Goal: Task Accomplishment & Management: Manage account settings

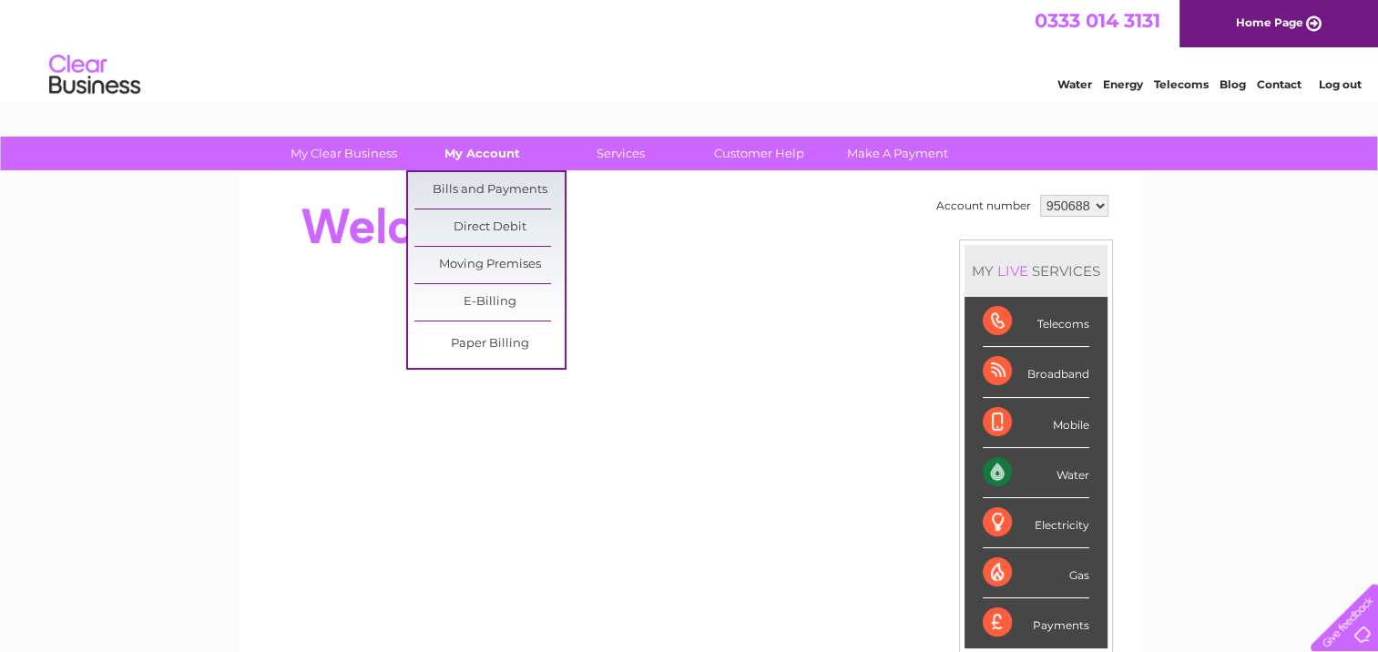
click at [470, 152] on link "My Account" at bounding box center [482, 154] width 150 height 34
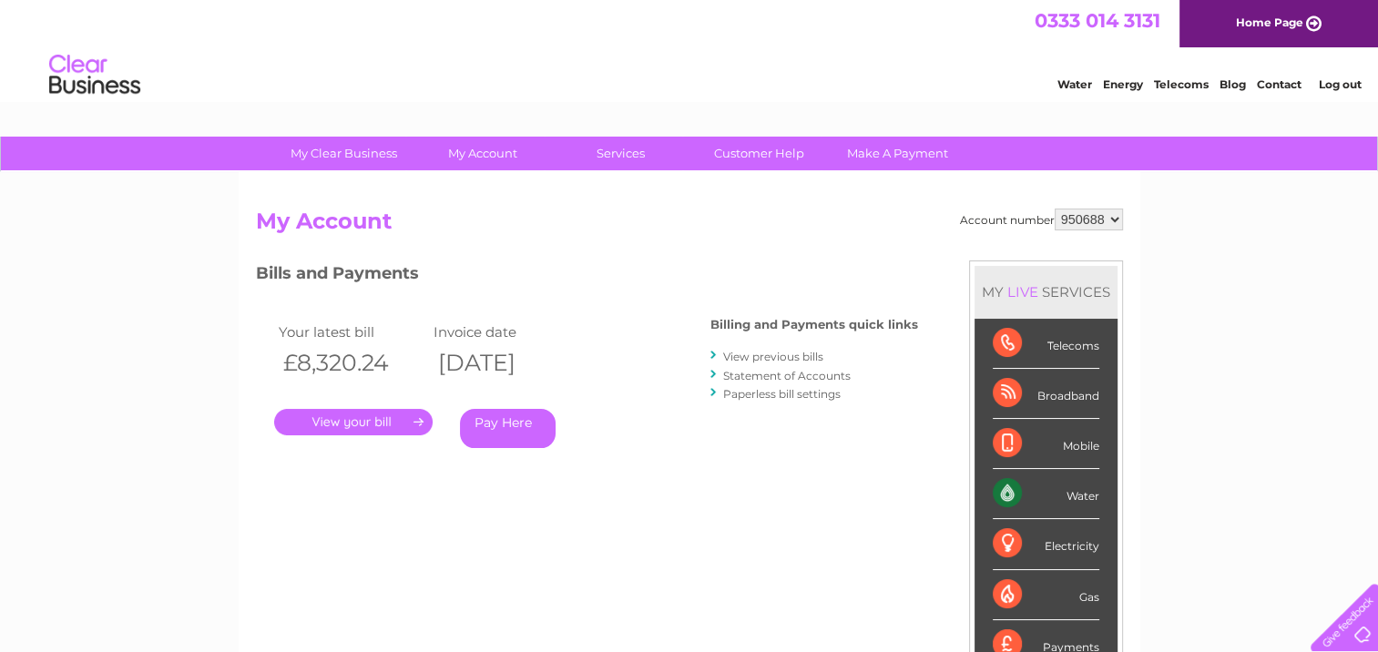
click at [781, 355] on link "View previous bills" at bounding box center [773, 357] width 100 height 14
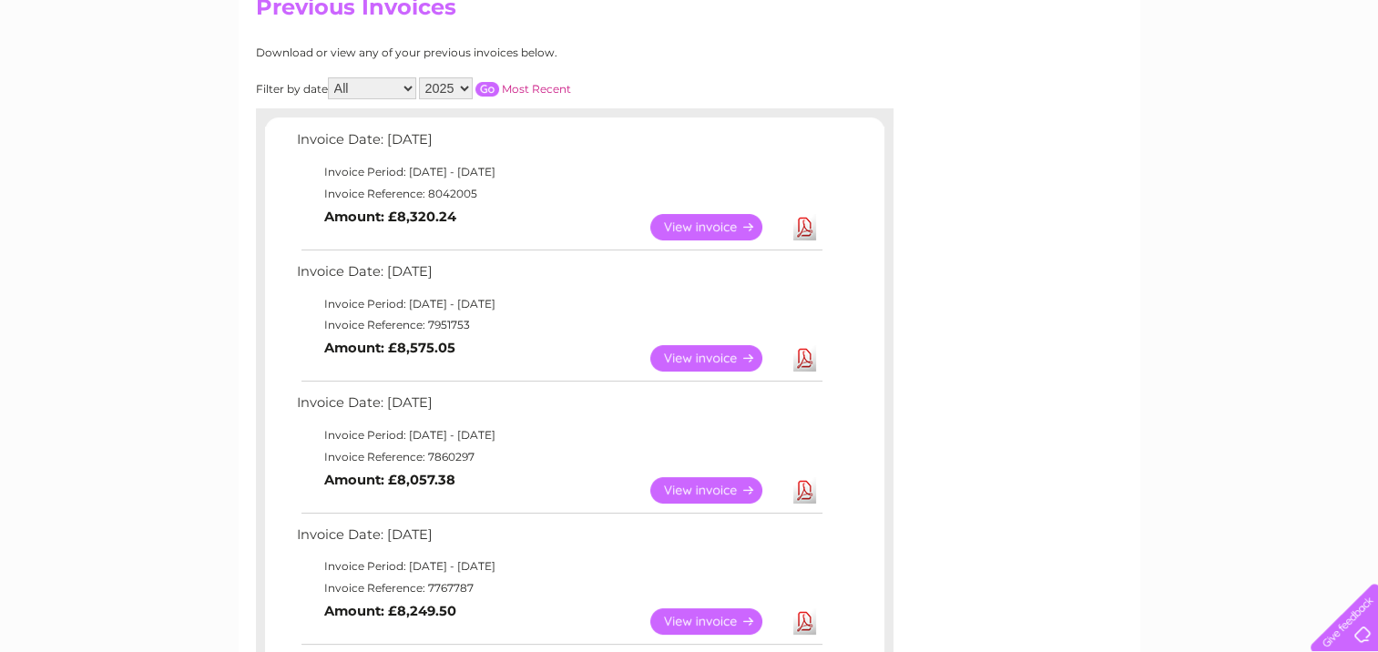
scroll to position [182, 0]
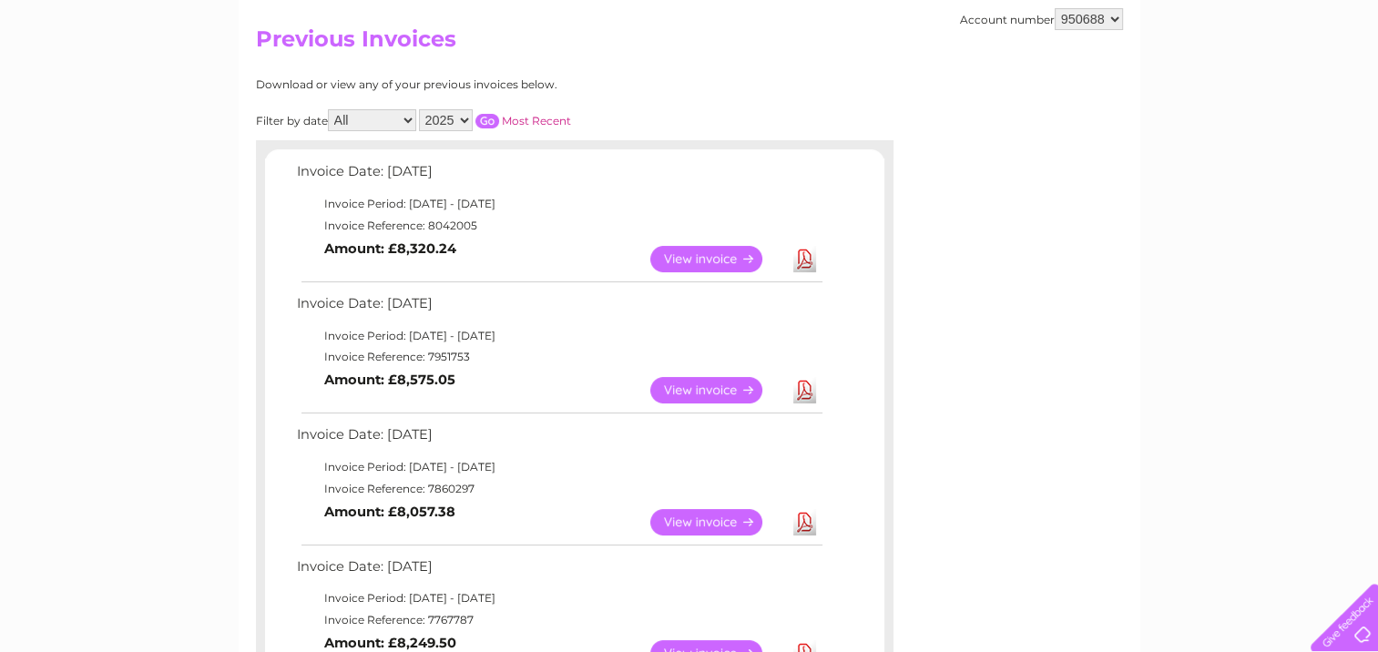
click at [403, 116] on select "All January February March April May June July August September October Novembe…" at bounding box center [372, 120] width 88 height 22
select select "5"
click at [330, 109] on select "All January February March April May June July August September October Novembe…" at bounding box center [372, 120] width 88 height 22
click at [490, 121] on input "button" at bounding box center [488, 121] width 24 height 15
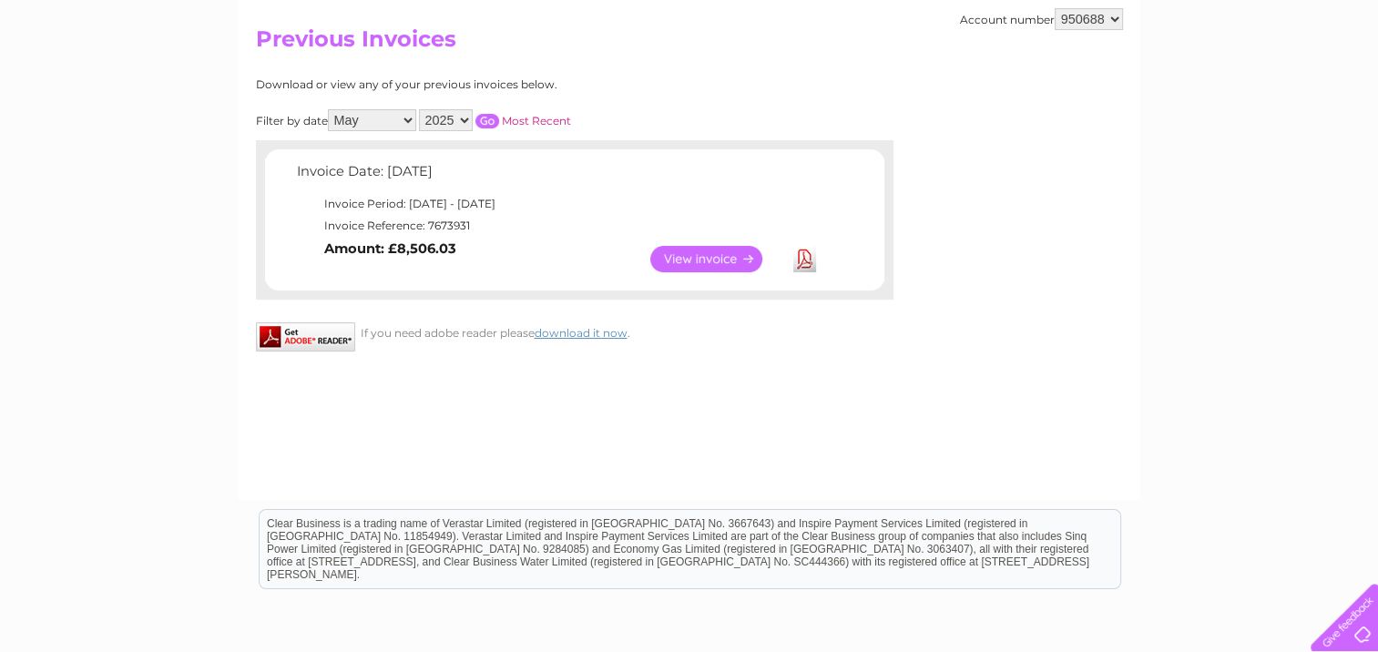
click at [696, 253] on link "View" at bounding box center [717, 259] width 134 height 26
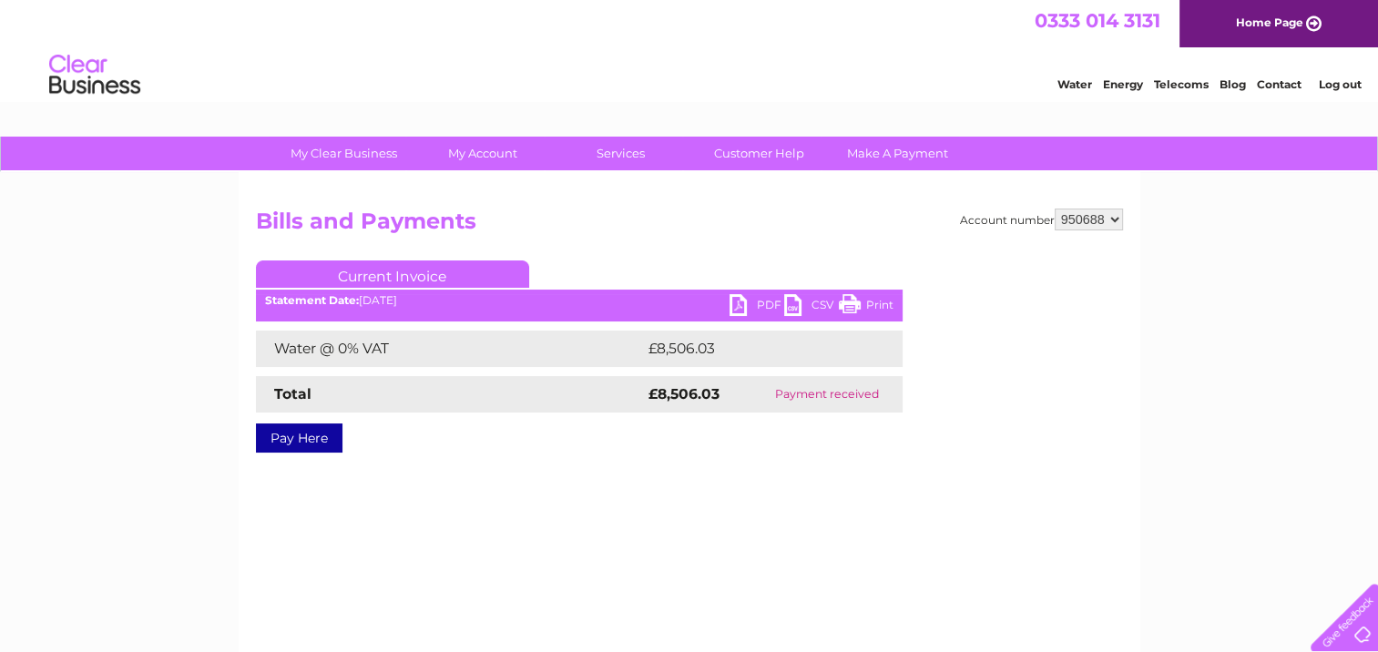
click at [752, 302] on link "PDF" at bounding box center [757, 307] width 55 height 26
click at [1112, 216] on select "950688 951385 951386 951387" at bounding box center [1089, 220] width 68 height 22
select select "951385"
click at [1055, 209] on select "950688 951385 951386 951387" at bounding box center [1089, 220] width 68 height 22
click at [1119, 217] on select "950688 951385 951386 951387" at bounding box center [1089, 220] width 68 height 22
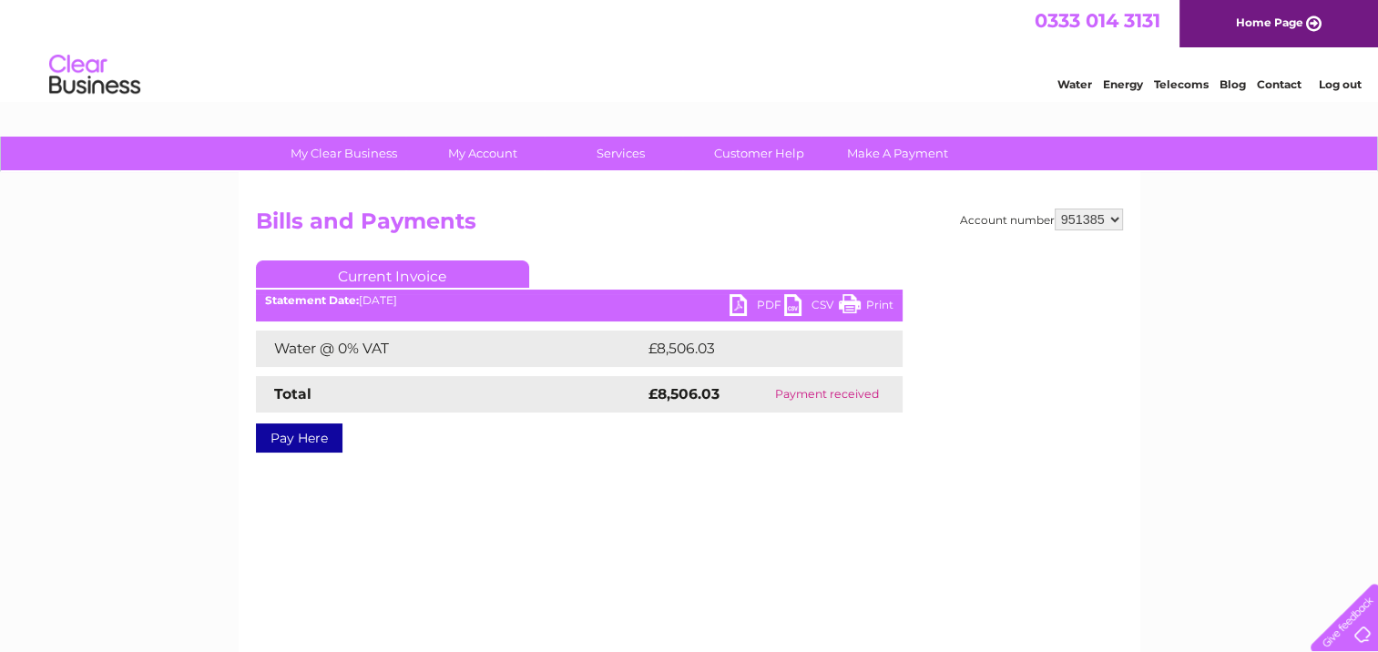
click at [1055, 209] on select "950688 951385 951386 951387" at bounding box center [1089, 220] width 68 height 22
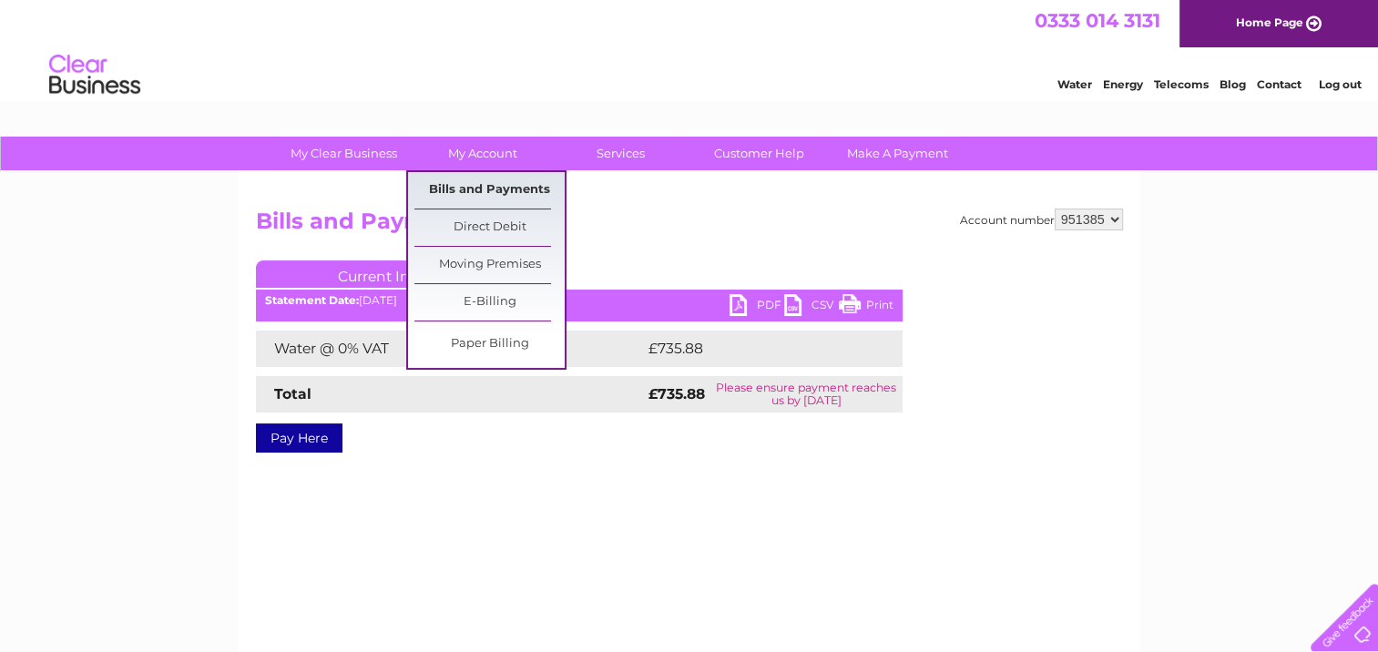
click at [466, 190] on link "Bills and Payments" at bounding box center [489, 190] width 150 height 36
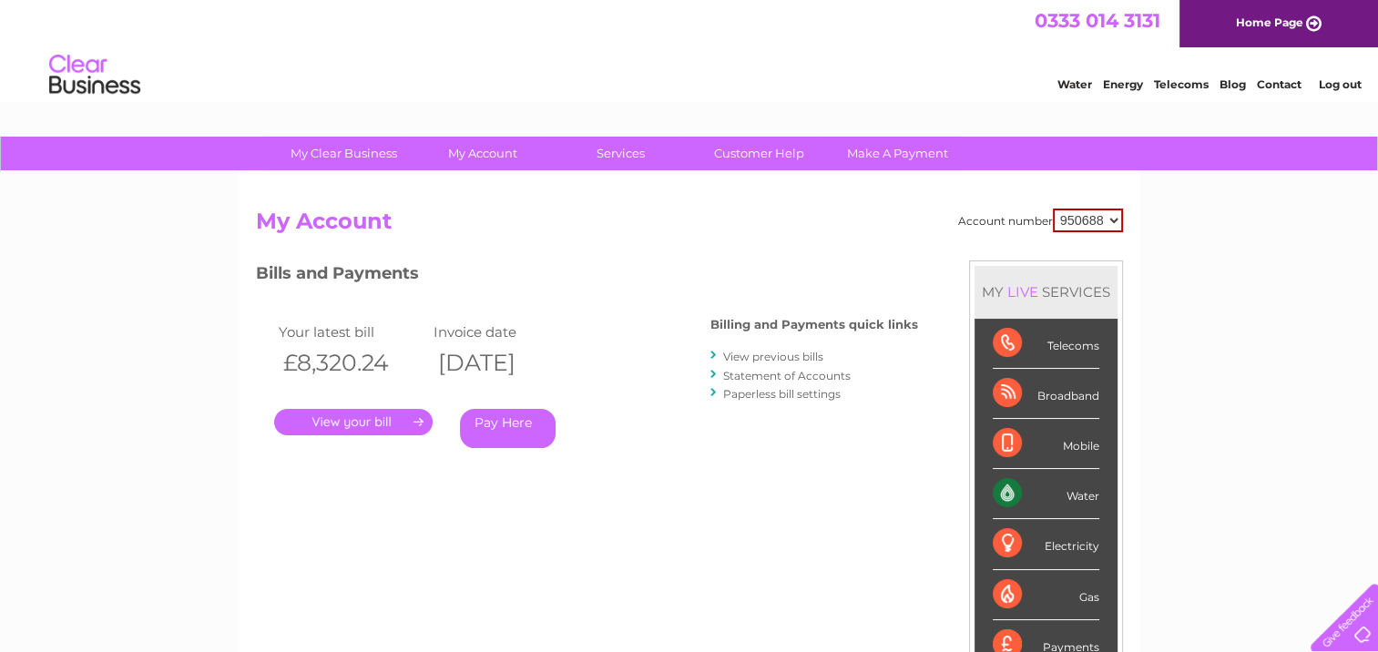
click at [1108, 229] on select "950688 951385 951386 951387" at bounding box center [1088, 221] width 70 height 24
select select "951385"
click at [1053, 209] on select "950688 951385 951386 951387" at bounding box center [1088, 221] width 70 height 24
click at [798, 360] on link "View previous bills" at bounding box center [773, 357] width 100 height 14
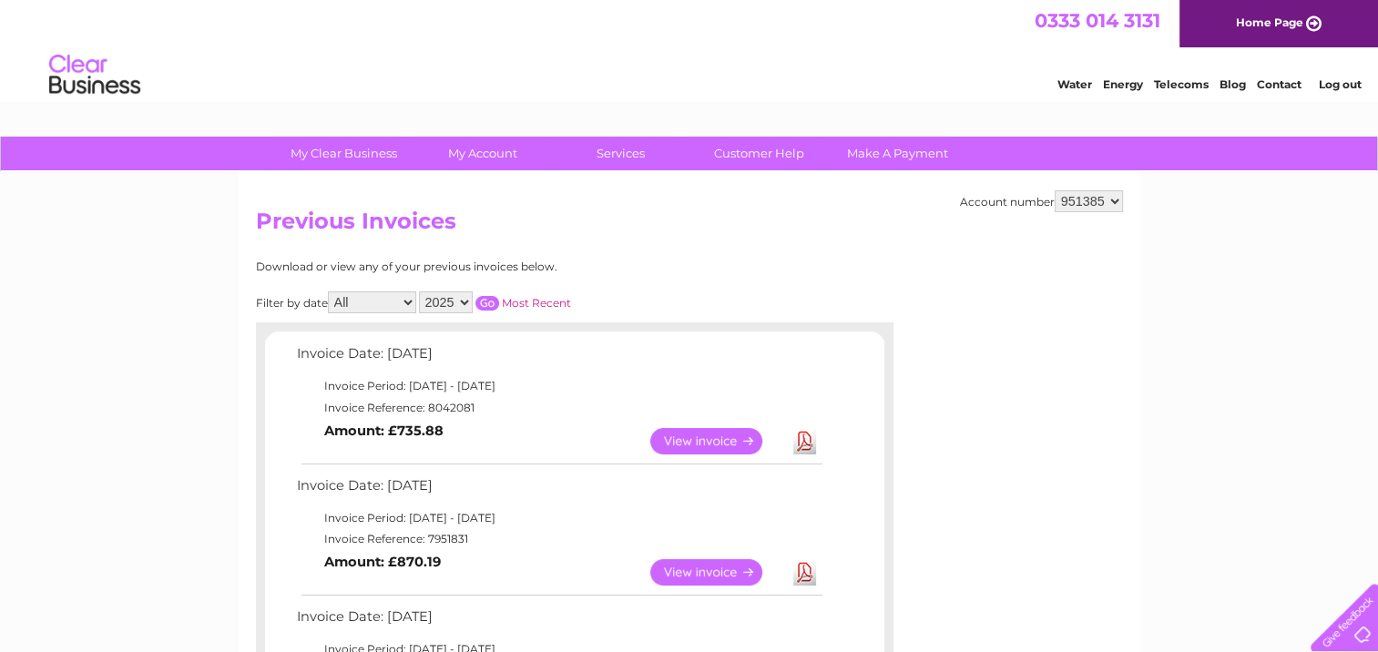
click at [413, 306] on select "All January February March April May June July August September October Novembe…" at bounding box center [372, 303] width 88 height 22
select select "5"
click at [330, 292] on select "All January February March April May June July August September October Novembe…" at bounding box center [372, 303] width 88 height 22
click at [485, 301] on input "button" at bounding box center [488, 303] width 24 height 15
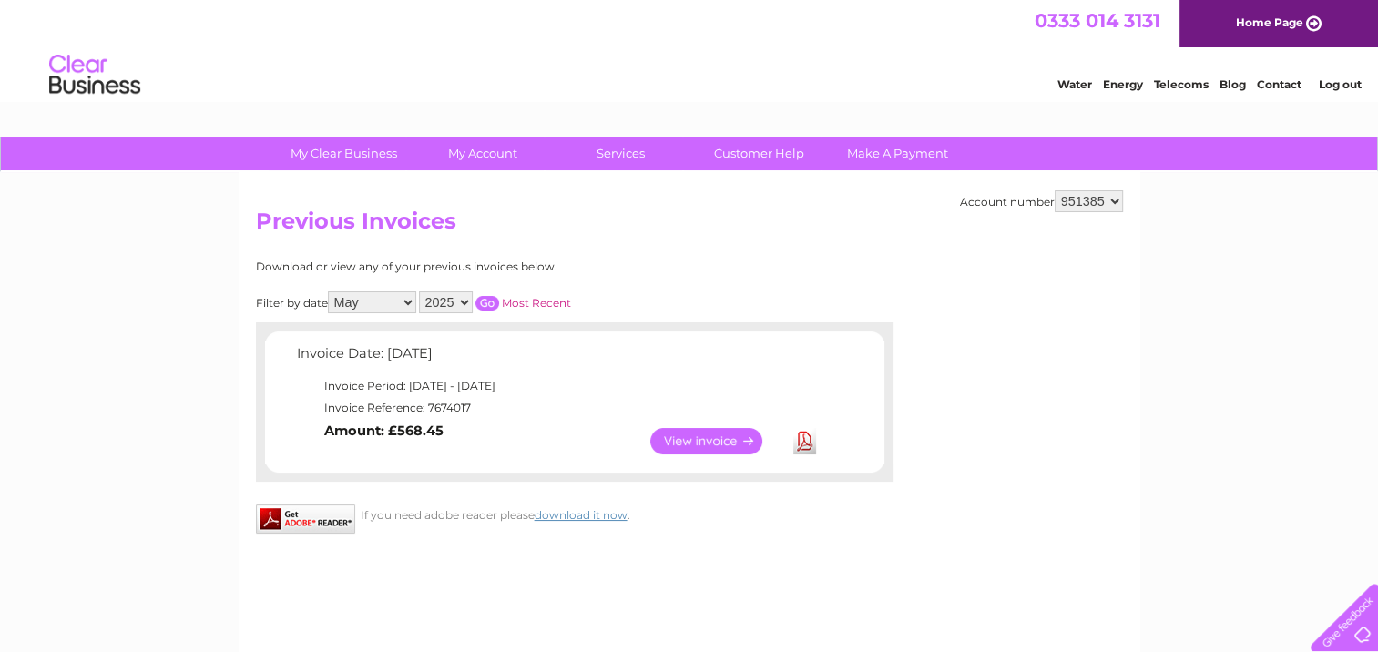
click at [703, 441] on link "View" at bounding box center [717, 441] width 134 height 26
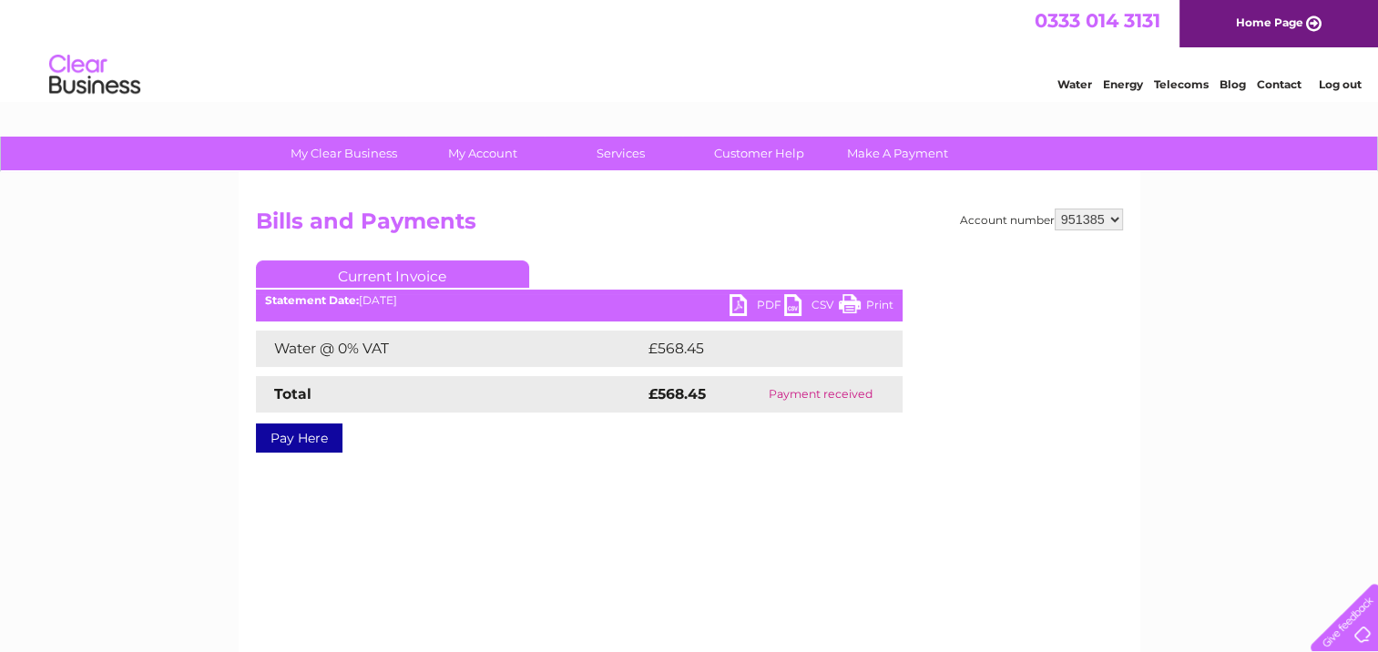
click at [761, 302] on link "PDF" at bounding box center [757, 307] width 55 height 26
click at [1115, 215] on select "950688 951385 951386 951387" at bounding box center [1089, 220] width 68 height 22
select select "951386"
click at [1055, 209] on select "950688 951385 951386 951387" at bounding box center [1089, 220] width 68 height 22
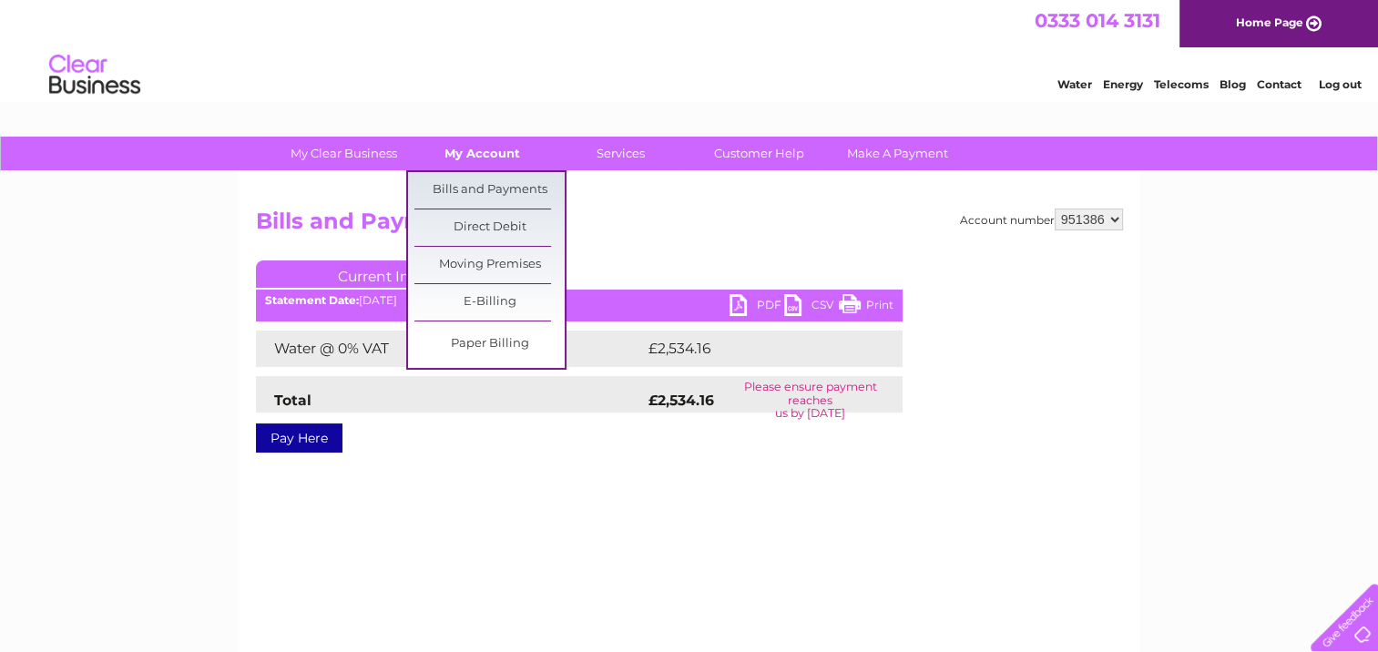
click at [482, 149] on link "My Account" at bounding box center [482, 154] width 150 height 34
click at [478, 190] on link "Bills and Payments" at bounding box center [489, 190] width 150 height 36
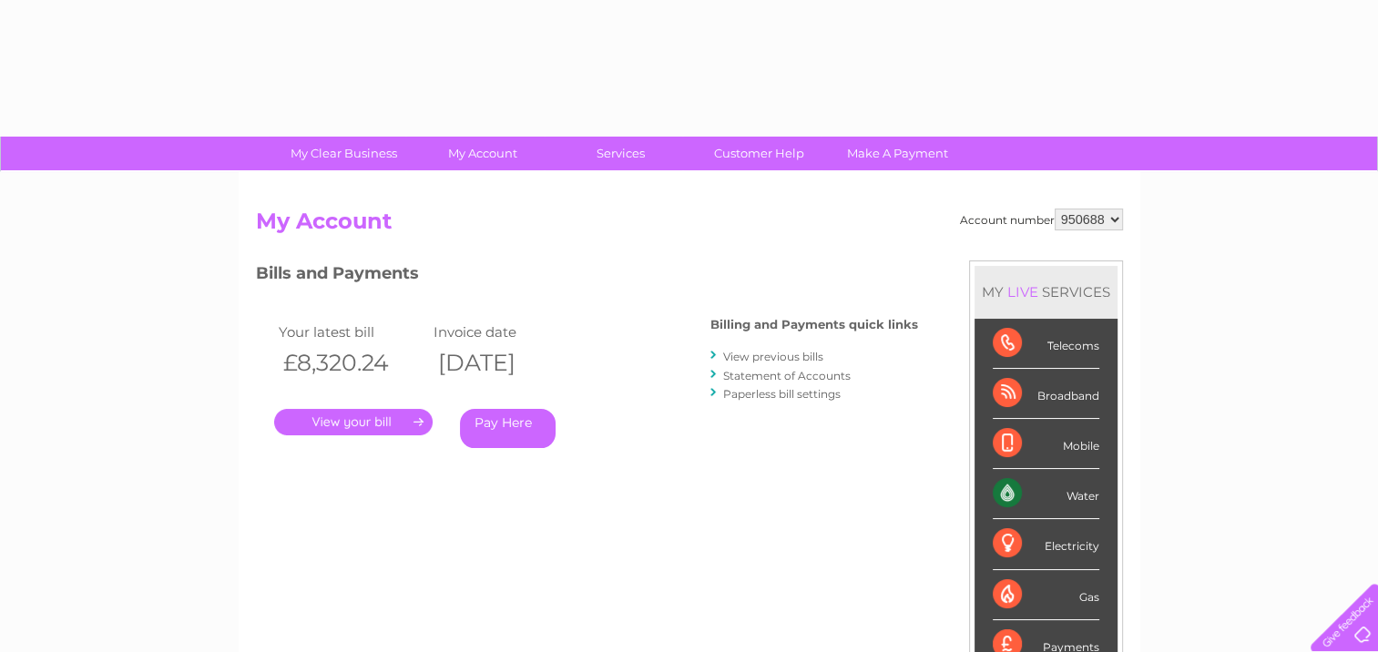
click at [1104, 215] on select "950688 951385 951386 951387" at bounding box center [1089, 220] width 68 height 22
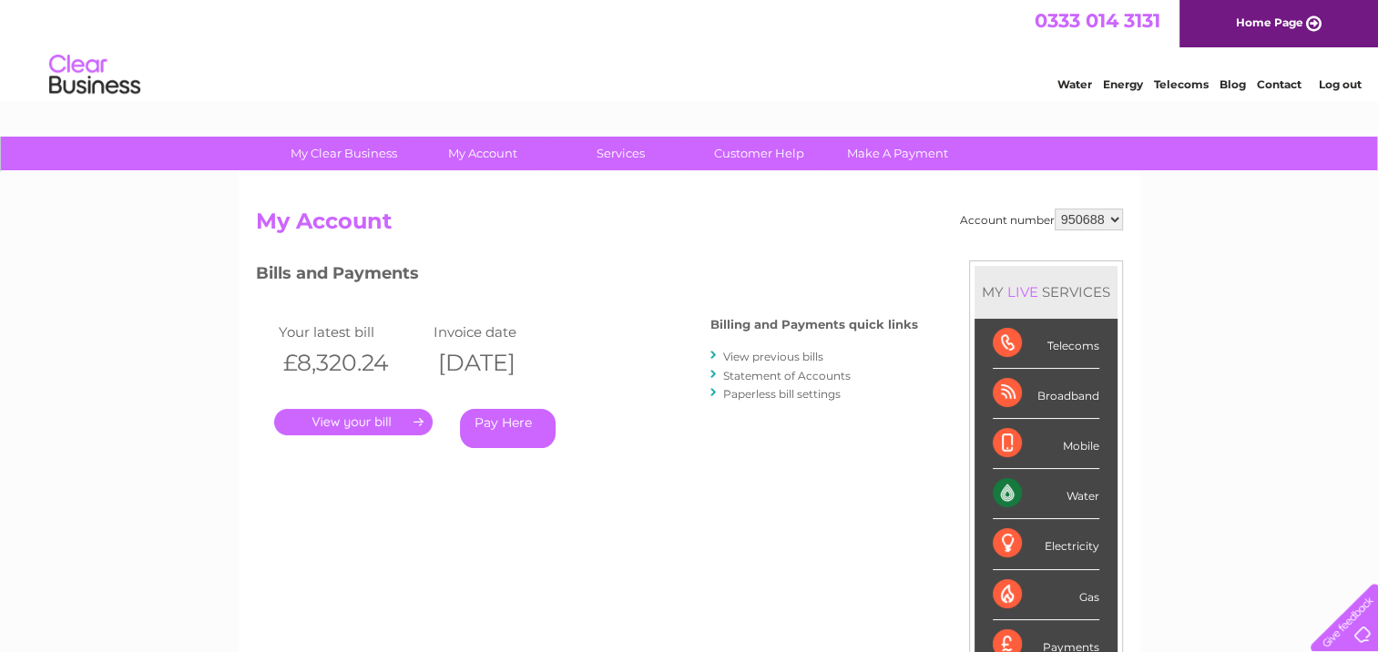
select select "951386"
click at [1055, 209] on select "950688 951385 951386 951387" at bounding box center [1089, 220] width 68 height 22
click at [783, 347] on li "View previous bills" at bounding box center [815, 356] width 208 height 18
click at [780, 353] on link "View previous bills" at bounding box center [773, 357] width 100 height 14
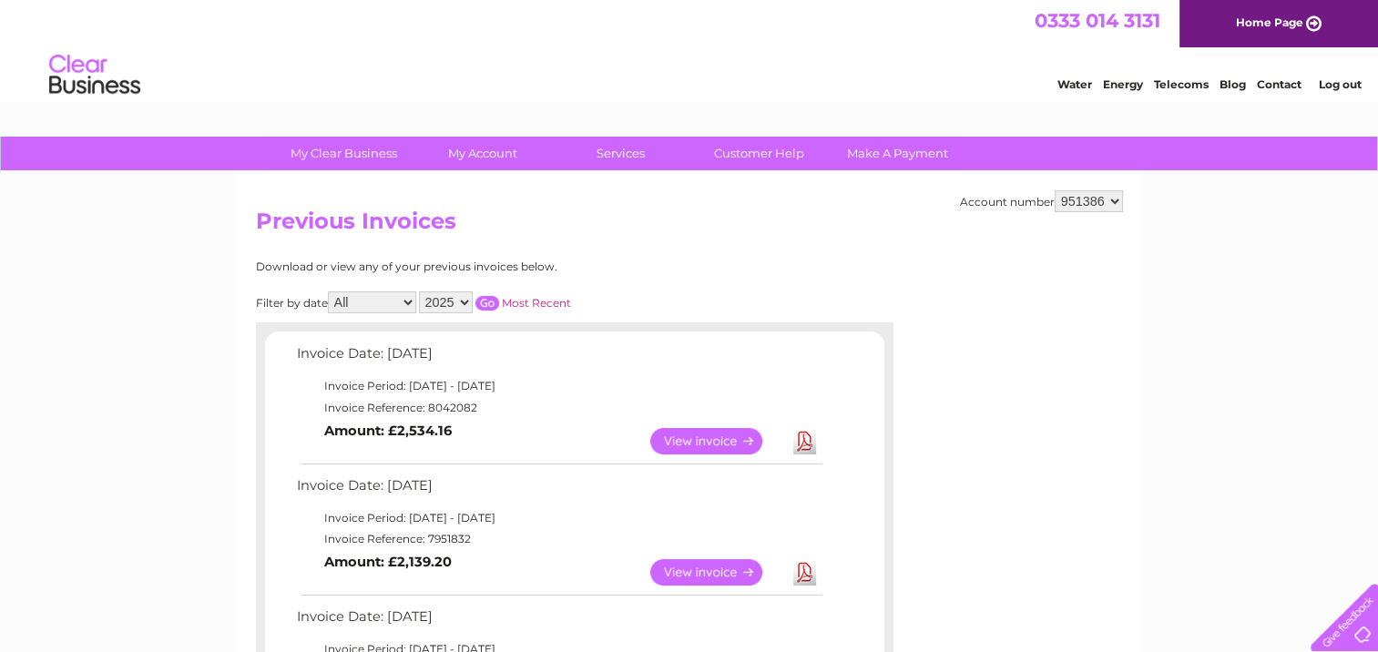
click at [393, 302] on select "All January February March April May June July August September October Novembe…" at bounding box center [372, 303] width 88 height 22
select select "5"
click at [330, 292] on select "All January February March April May June July August September October Novembe…" at bounding box center [372, 303] width 88 height 22
click at [491, 305] on input "button" at bounding box center [488, 303] width 24 height 15
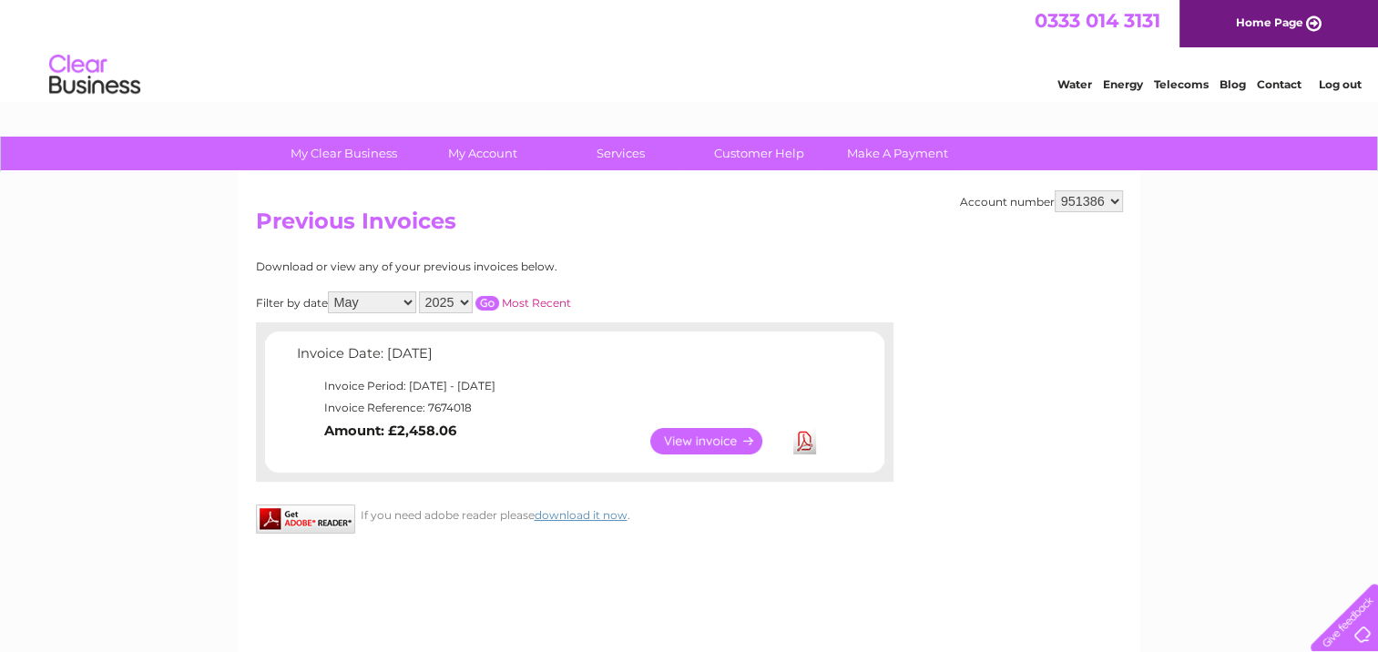
click at [690, 432] on link "View" at bounding box center [717, 441] width 134 height 26
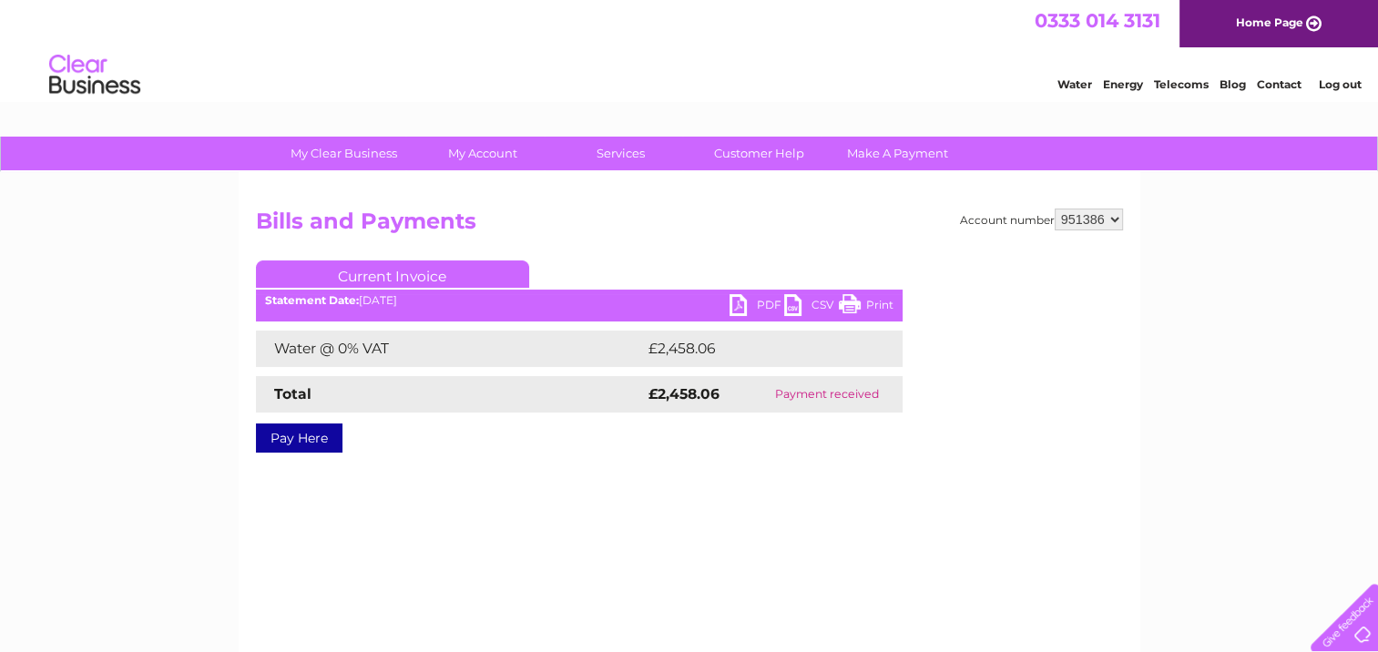
click at [756, 299] on link "PDF" at bounding box center [757, 307] width 55 height 26
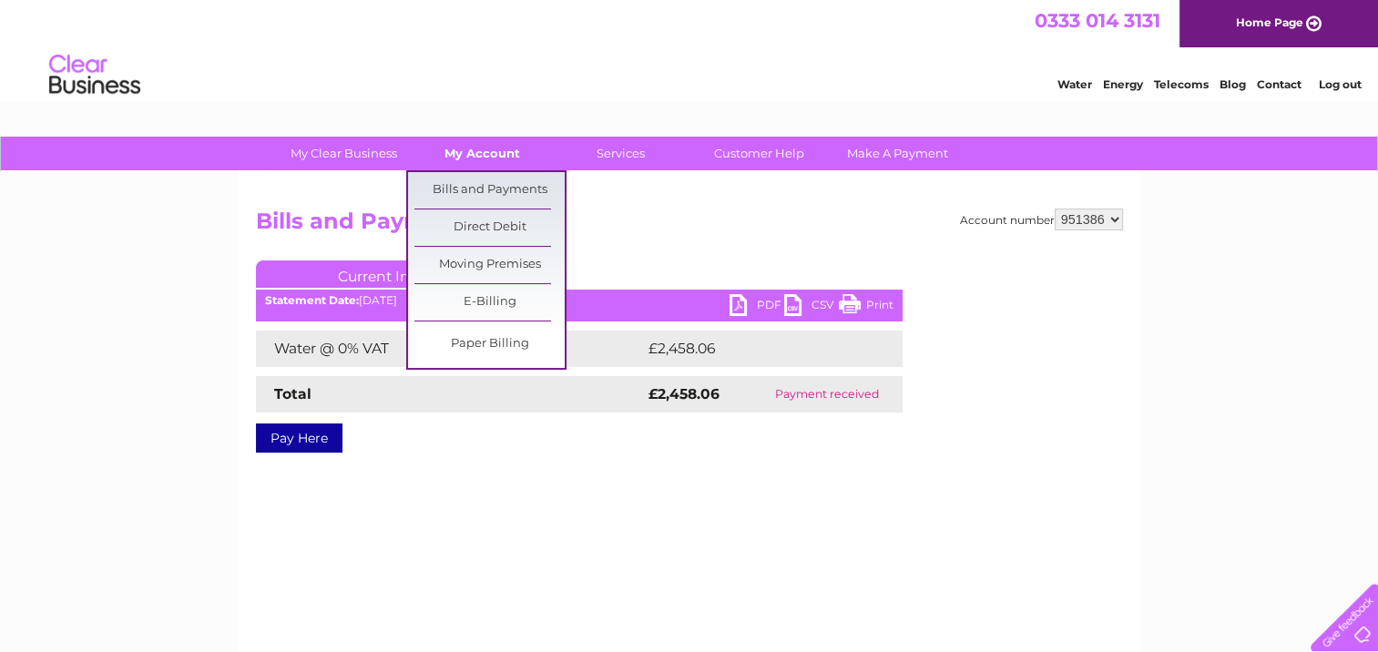
click at [488, 153] on link "My Account" at bounding box center [482, 154] width 150 height 34
click at [493, 193] on link "Bills and Payments" at bounding box center [489, 190] width 150 height 36
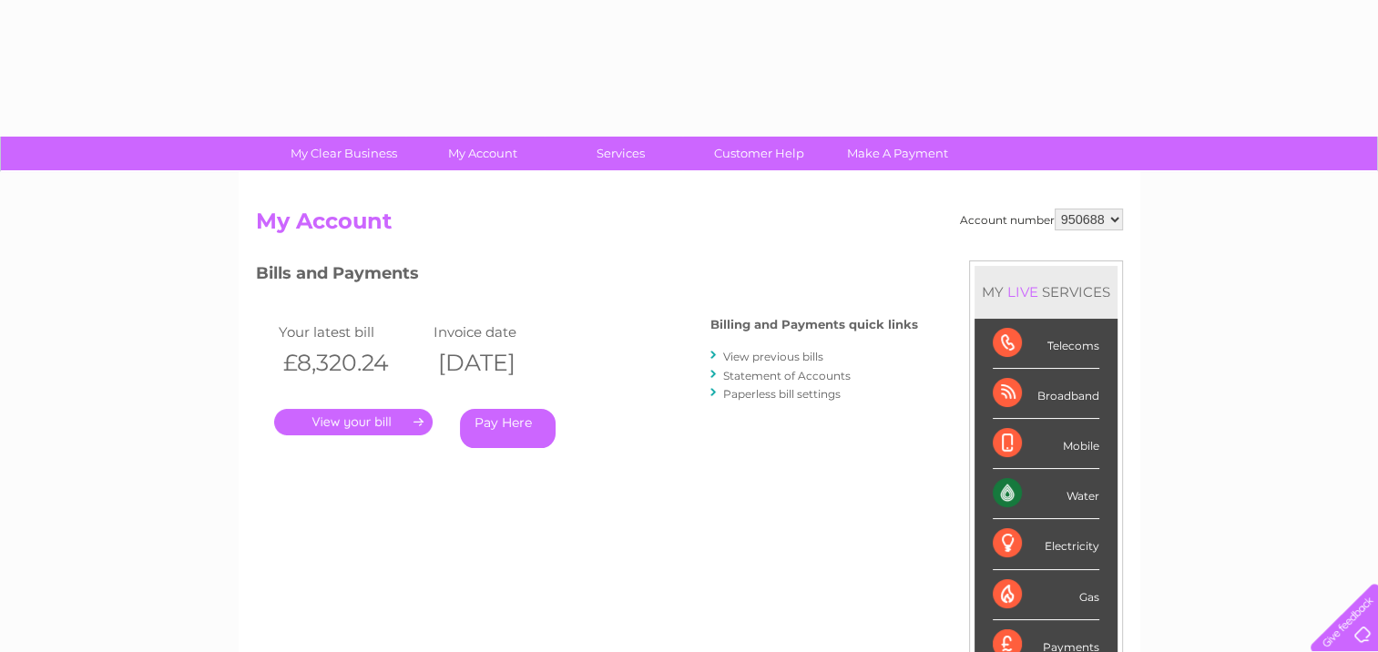
click at [779, 353] on link "View previous bills" at bounding box center [773, 357] width 100 height 14
click at [802, 356] on link "View previous bills" at bounding box center [773, 357] width 100 height 14
click at [790, 357] on link "View previous bills" at bounding box center [773, 357] width 100 height 14
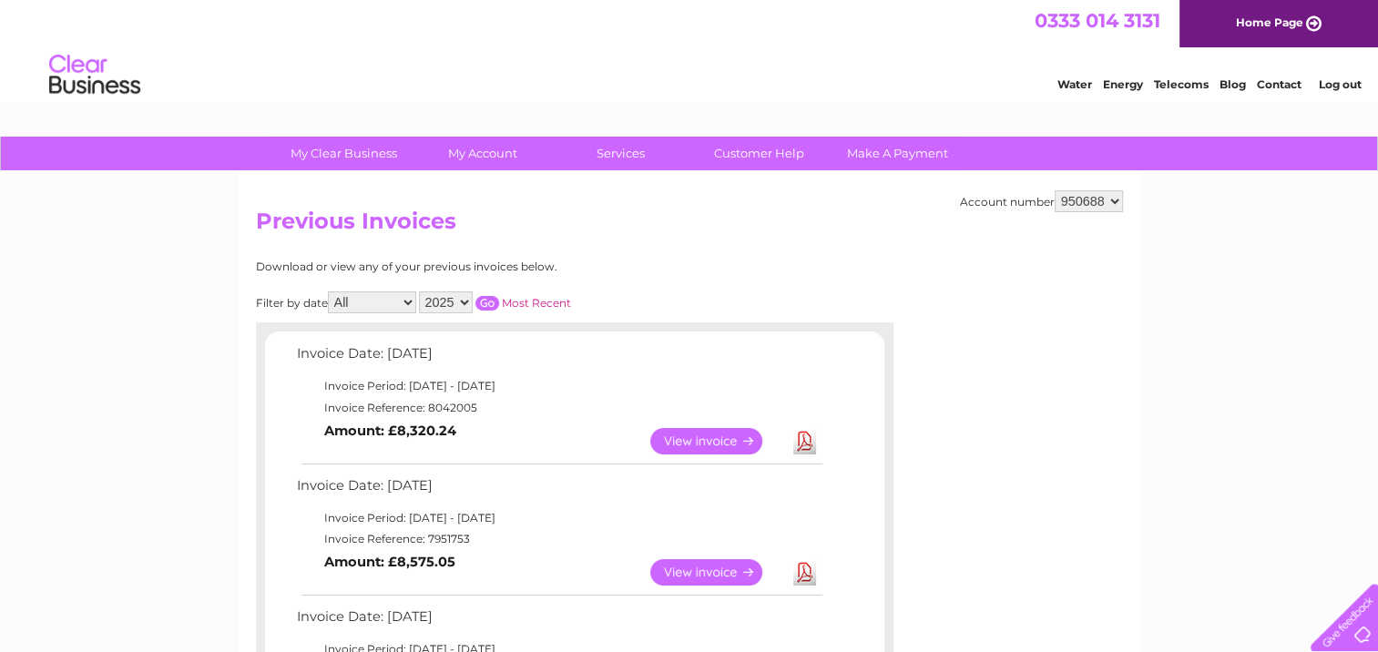
click at [414, 293] on select "All January February March April May June July August September October Novembe…" at bounding box center [372, 303] width 88 height 22
select select "6"
click at [330, 292] on select "All January February March April May June July August September October Novembe…" at bounding box center [372, 303] width 88 height 22
click at [667, 448] on link "View" at bounding box center [717, 441] width 134 height 26
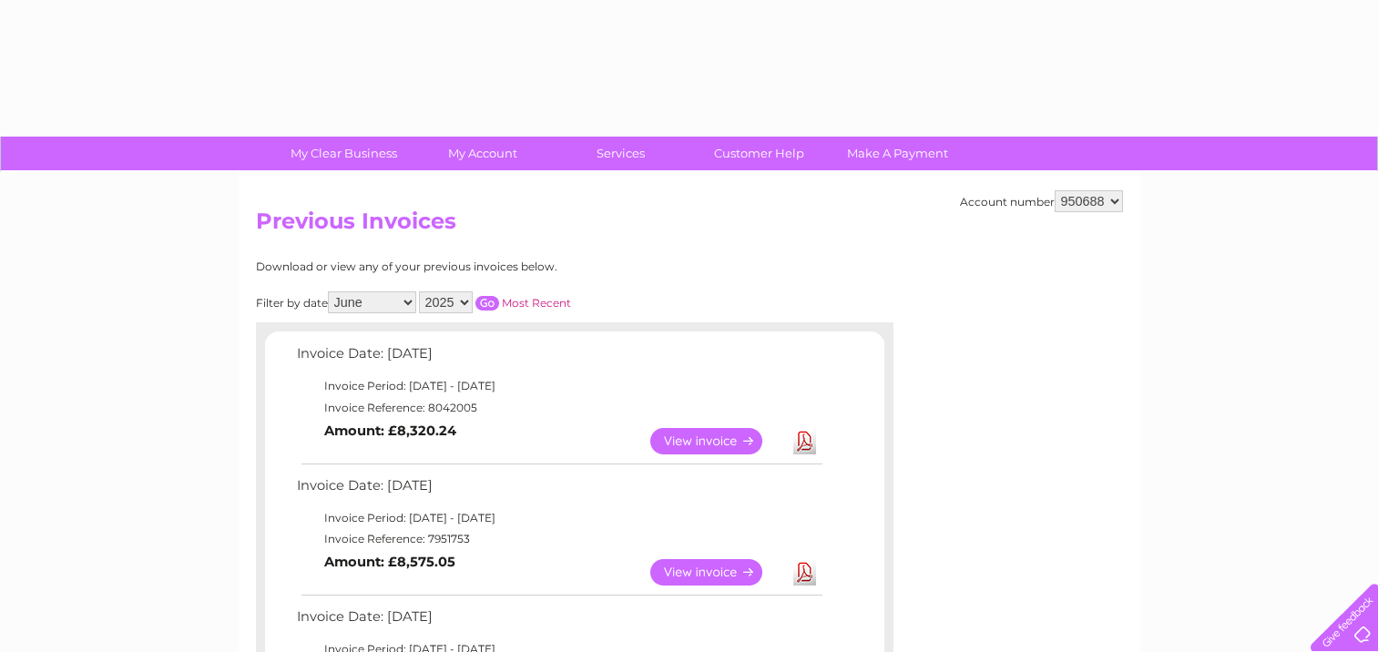
select select "6"
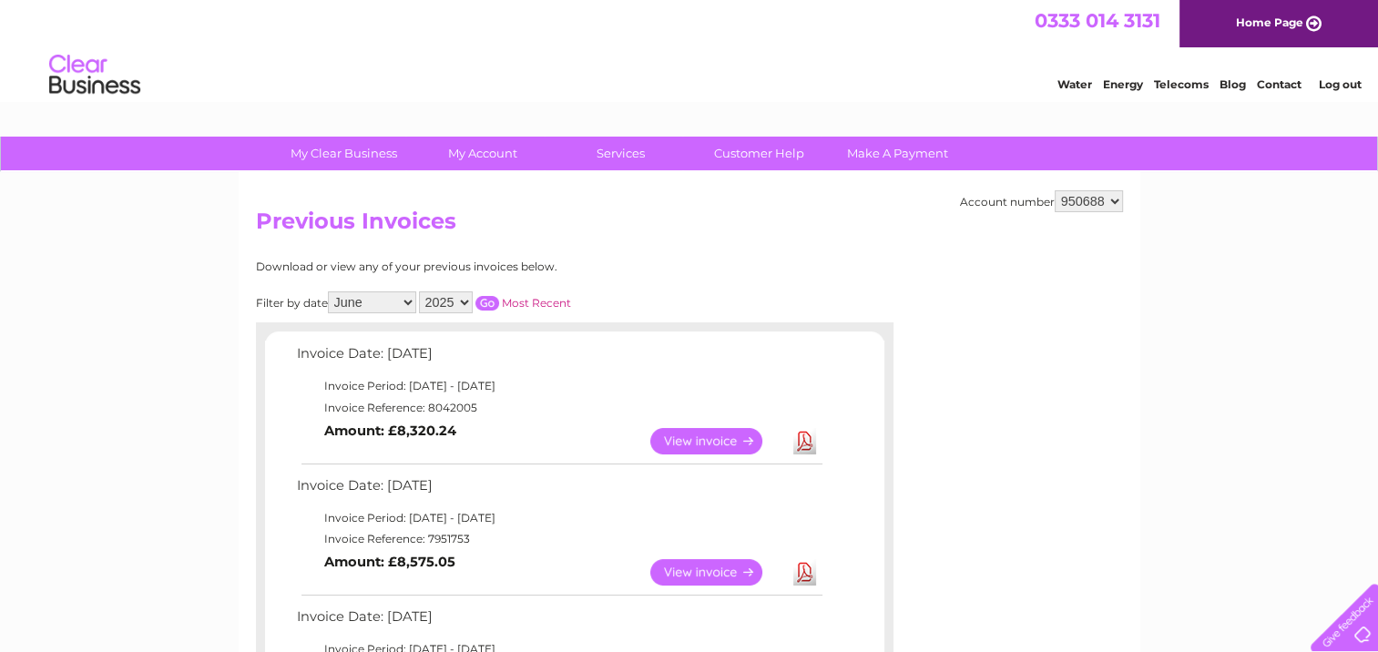
click at [493, 302] on input "button" at bounding box center [488, 303] width 24 height 15
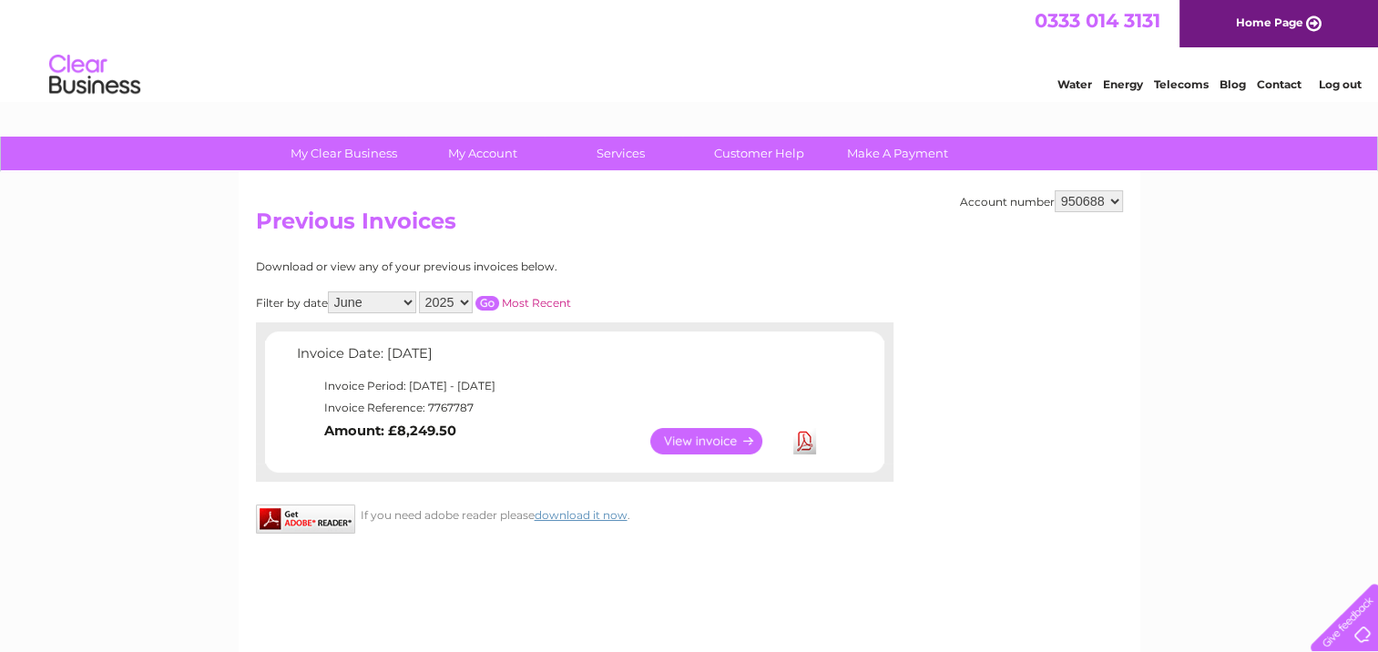
click at [687, 439] on link "View" at bounding box center [717, 441] width 134 height 26
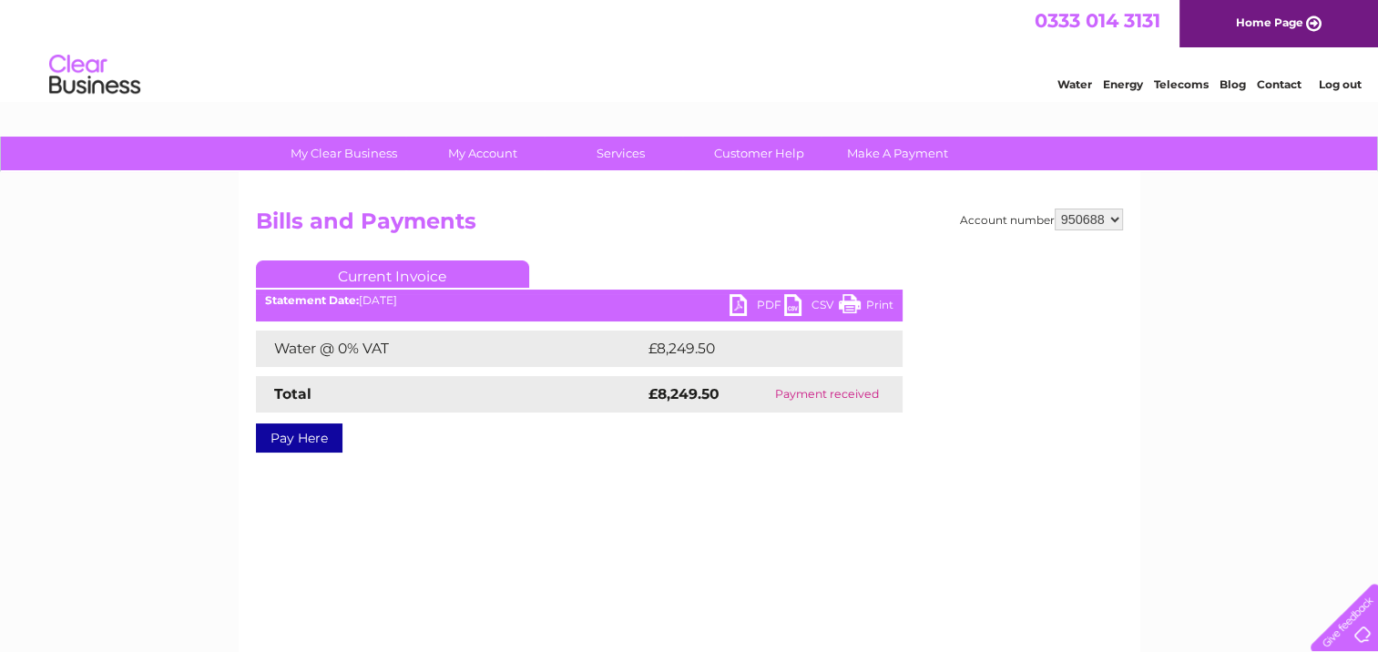
click at [761, 299] on link "PDF" at bounding box center [757, 307] width 55 height 26
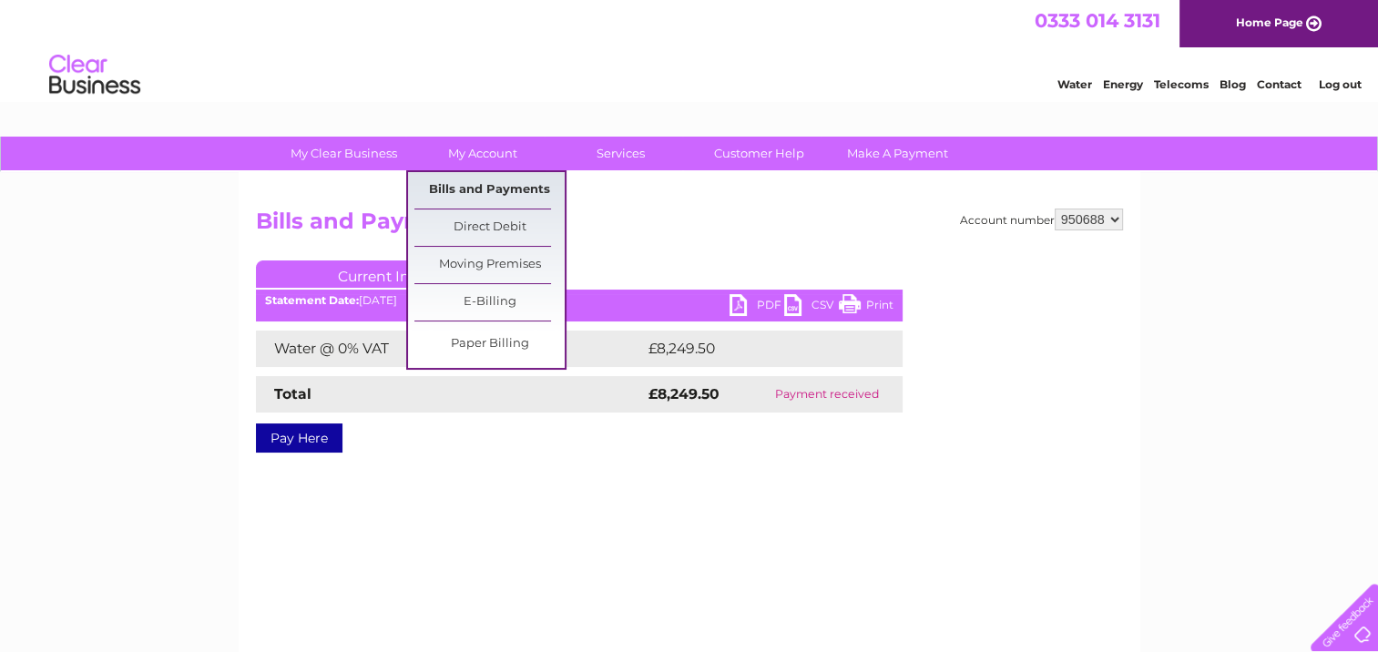
click at [472, 190] on link "Bills and Payments" at bounding box center [489, 190] width 150 height 36
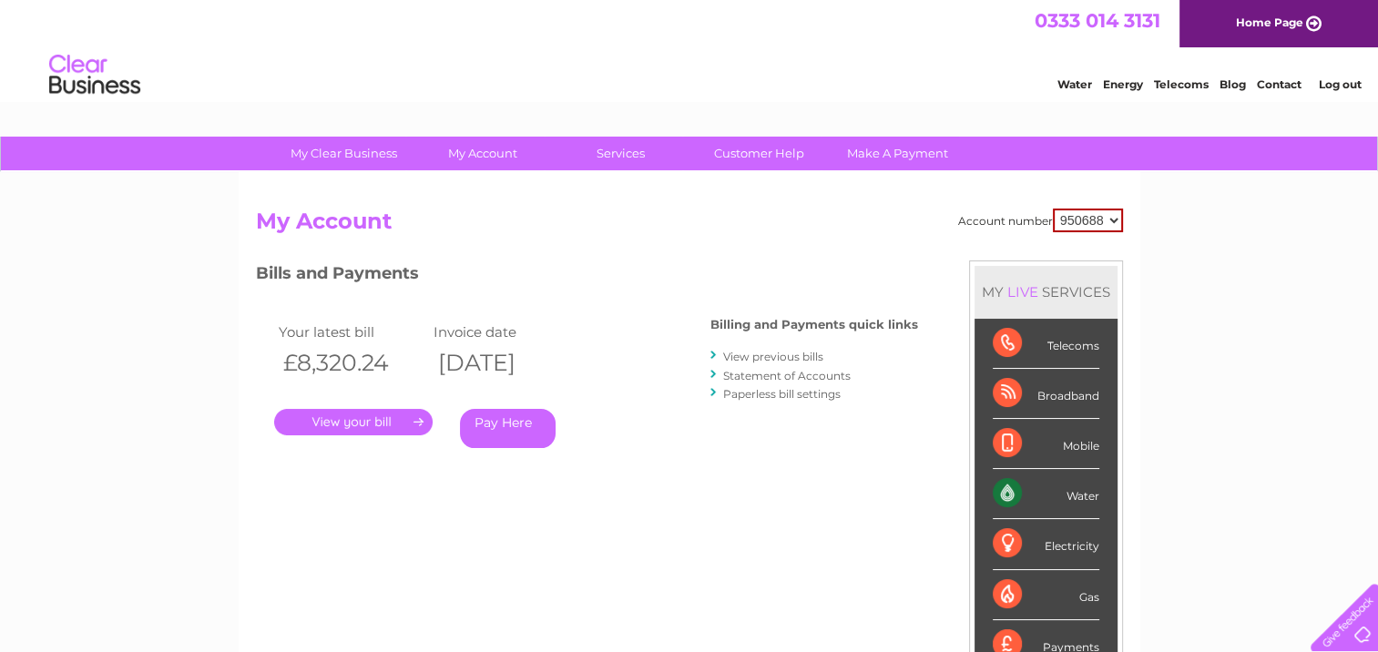
click at [1113, 211] on select "950688 951385 951386 951387" at bounding box center [1088, 221] width 70 height 24
select select "951385"
click at [1053, 209] on select "950688 951385 951386 951387" at bounding box center [1088, 221] width 70 height 24
click at [783, 353] on link "View previous bills" at bounding box center [773, 357] width 100 height 14
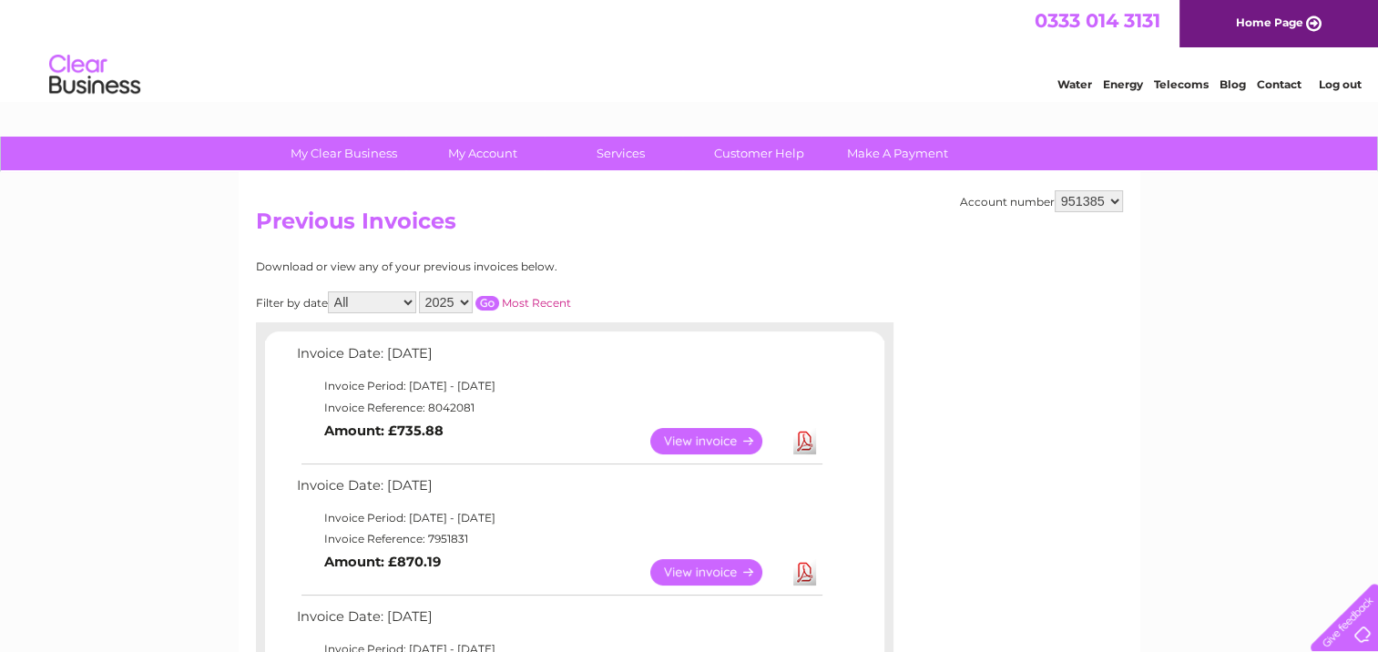
click select "All January February March April May June July August September October Novembe…"
select select "6"
click select "All January February March April May June July August September October Novembe…"
click input "button"
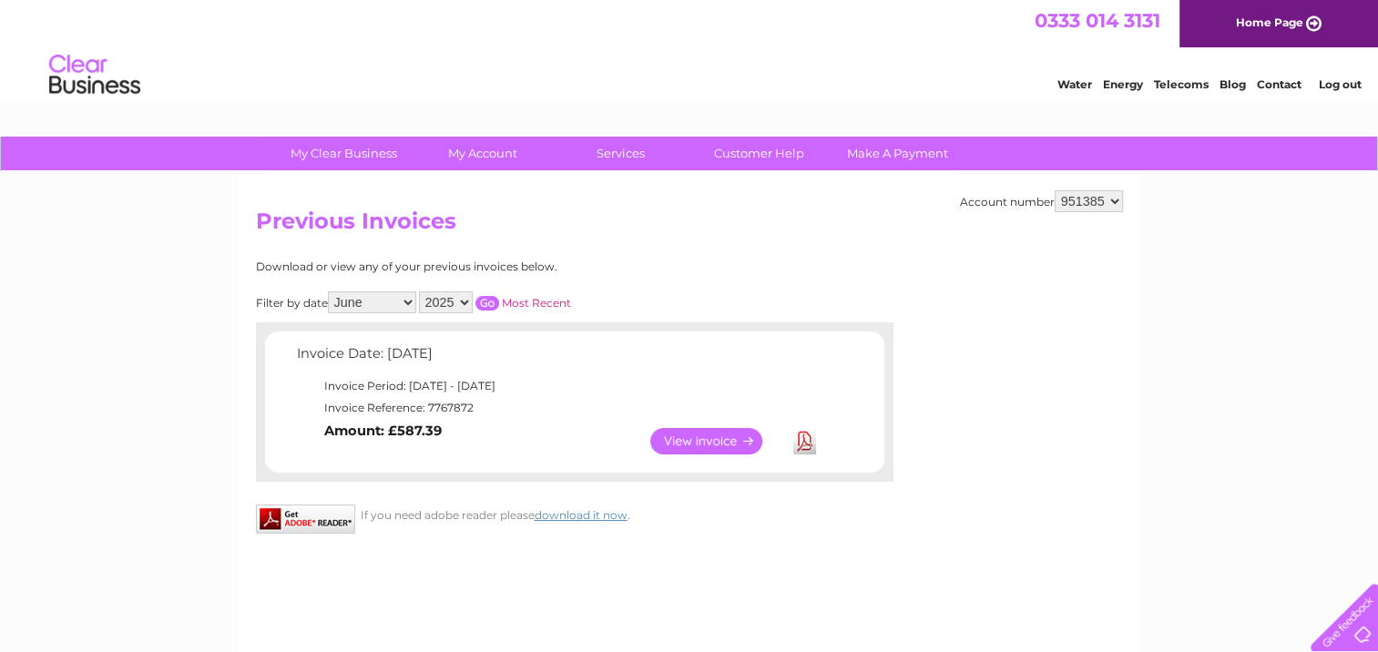
click link "View"
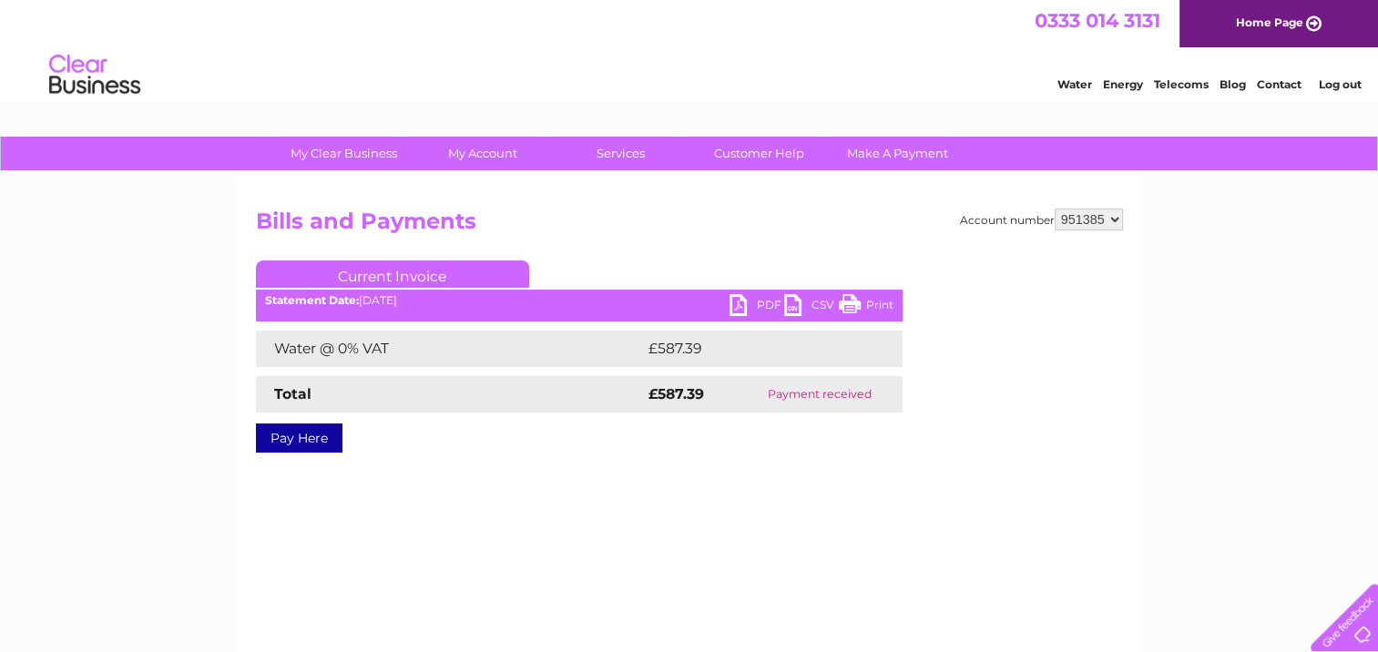
click at [761, 304] on link "PDF" at bounding box center [757, 307] width 55 height 26
click at [1112, 220] on select "950688 951385 951386 951387" at bounding box center [1089, 220] width 68 height 22
select select "951386"
click at [1055, 209] on select "950688 951385 951386 951387" at bounding box center [1089, 220] width 68 height 22
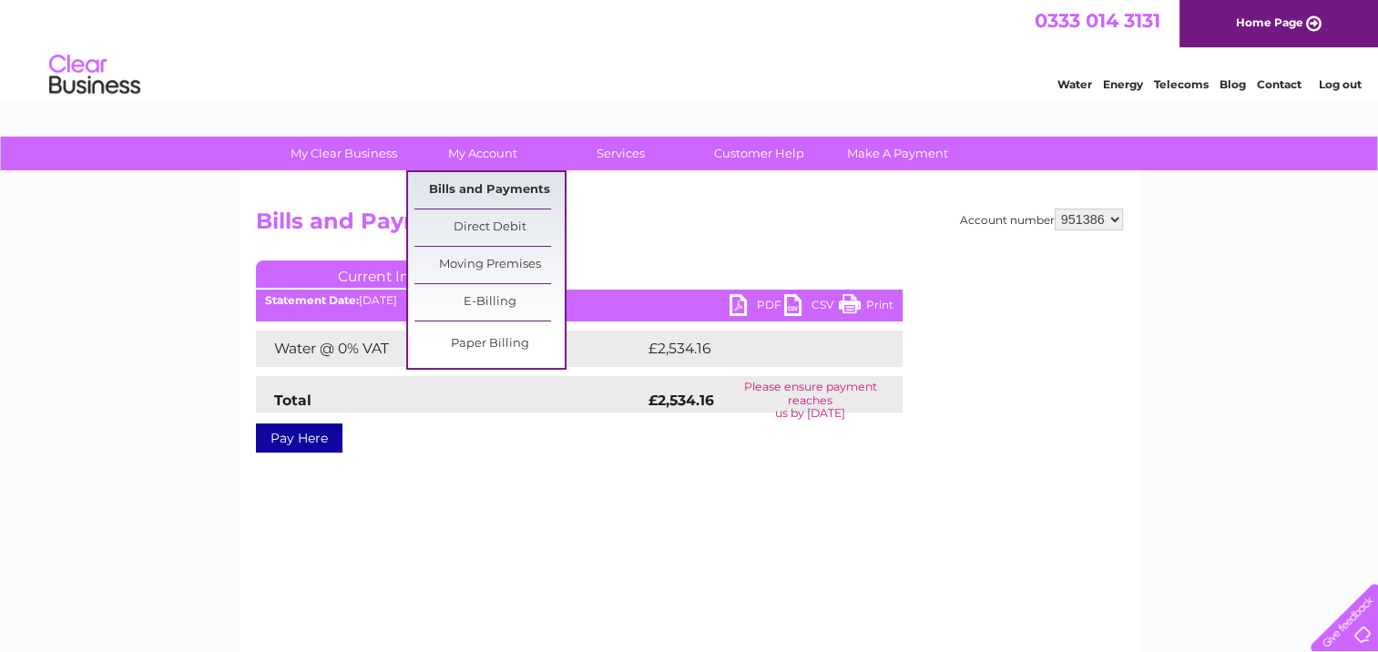
click at [499, 197] on link "Bills and Payments" at bounding box center [489, 190] width 150 height 36
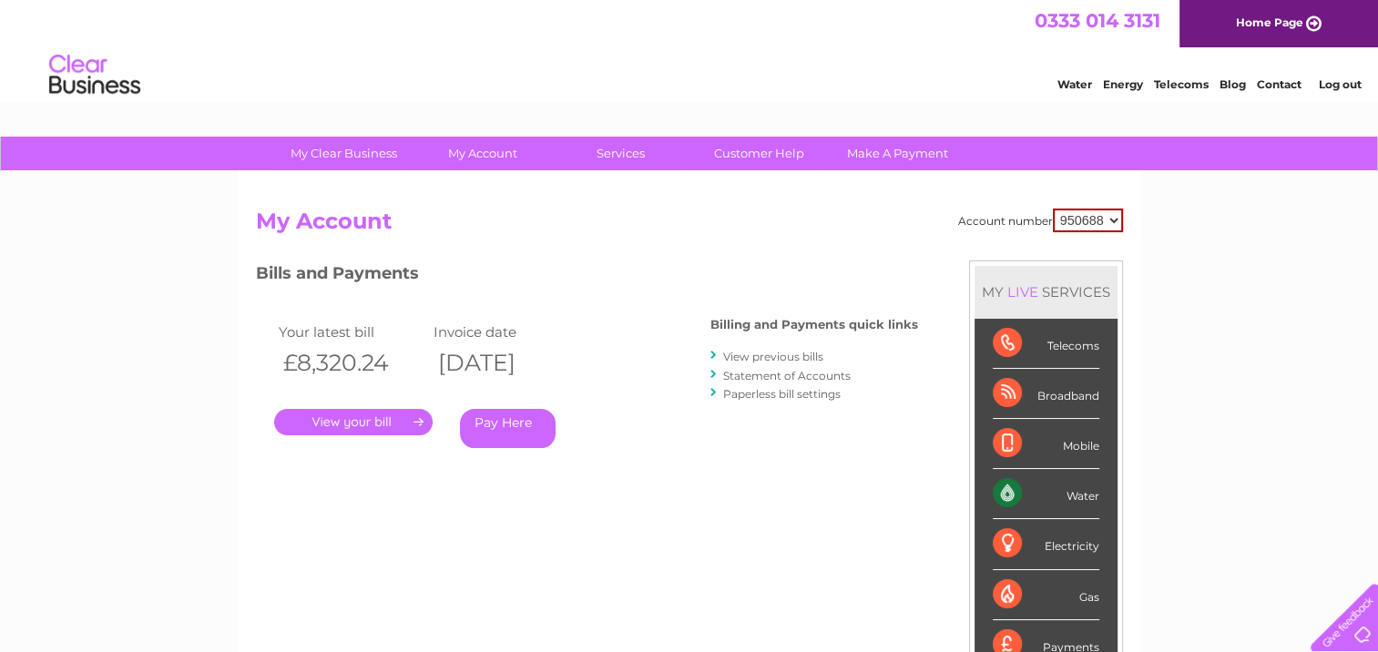
click at [763, 353] on link "View previous bills" at bounding box center [773, 357] width 100 height 14
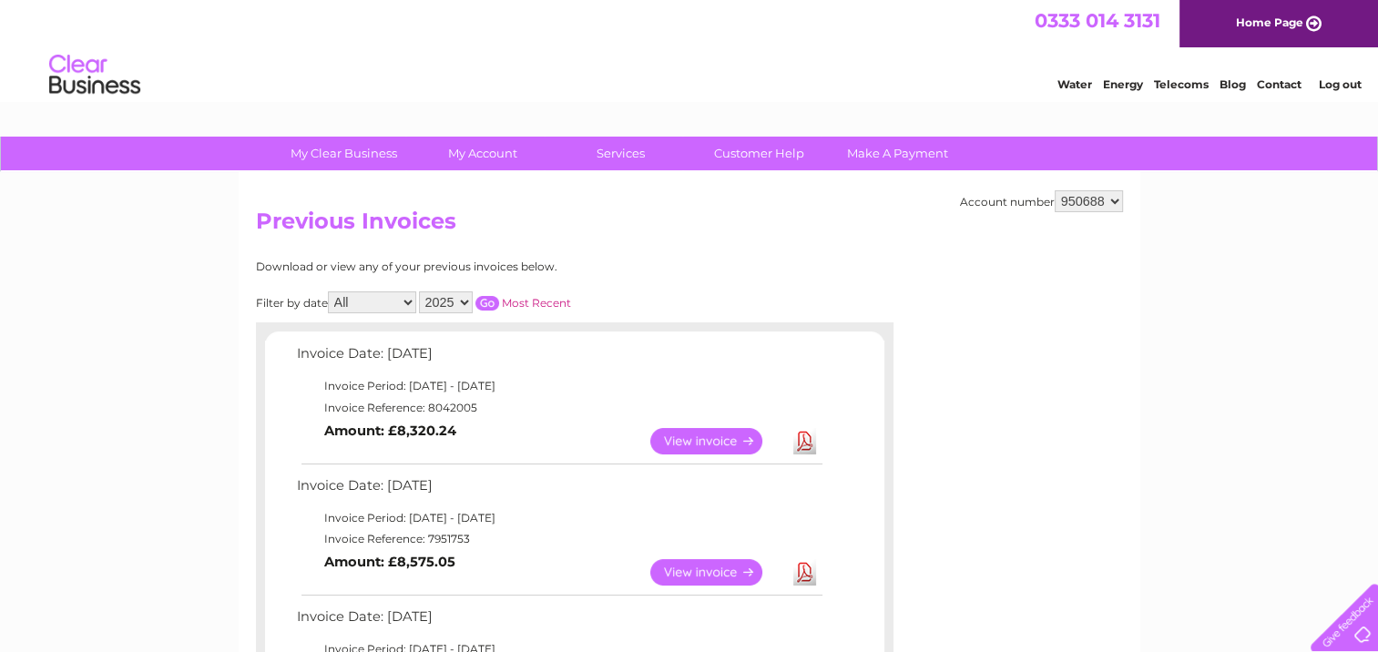
click at [406, 301] on select "All January February March April May June July August September October Novembe…" at bounding box center [372, 303] width 88 height 22
select select "6"
click at [330, 292] on select "All January February March April May June July August September October Novembe…" at bounding box center [372, 303] width 88 height 22
click at [485, 303] on input "button" at bounding box center [488, 303] width 24 height 15
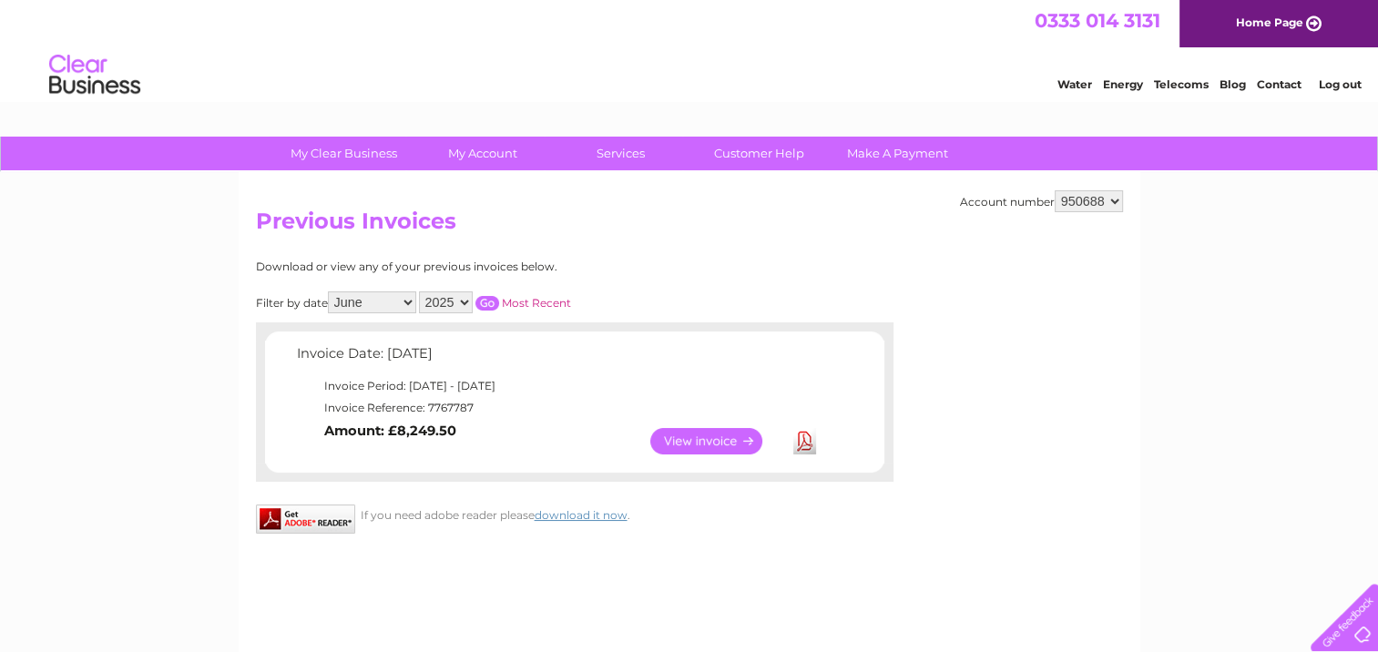
click at [740, 437] on link "View" at bounding box center [717, 441] width 134 height 26
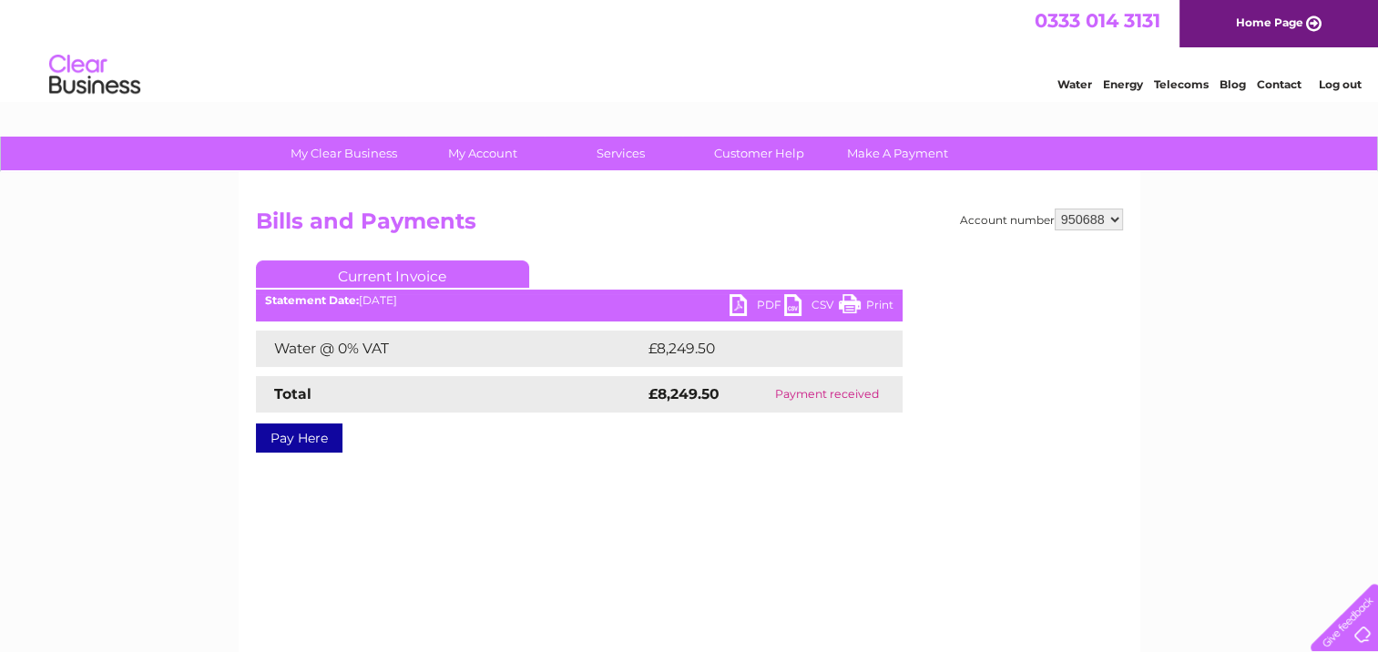
click at [1111, 212] on select "950688 951385 951386 951387" at bounding box center [1089, 220] width 68 height 22
select select "951386"
click at [1055, 209] on select "950688 951385 951386 951387" at bounding box center [1089, 220] width 68 height 22
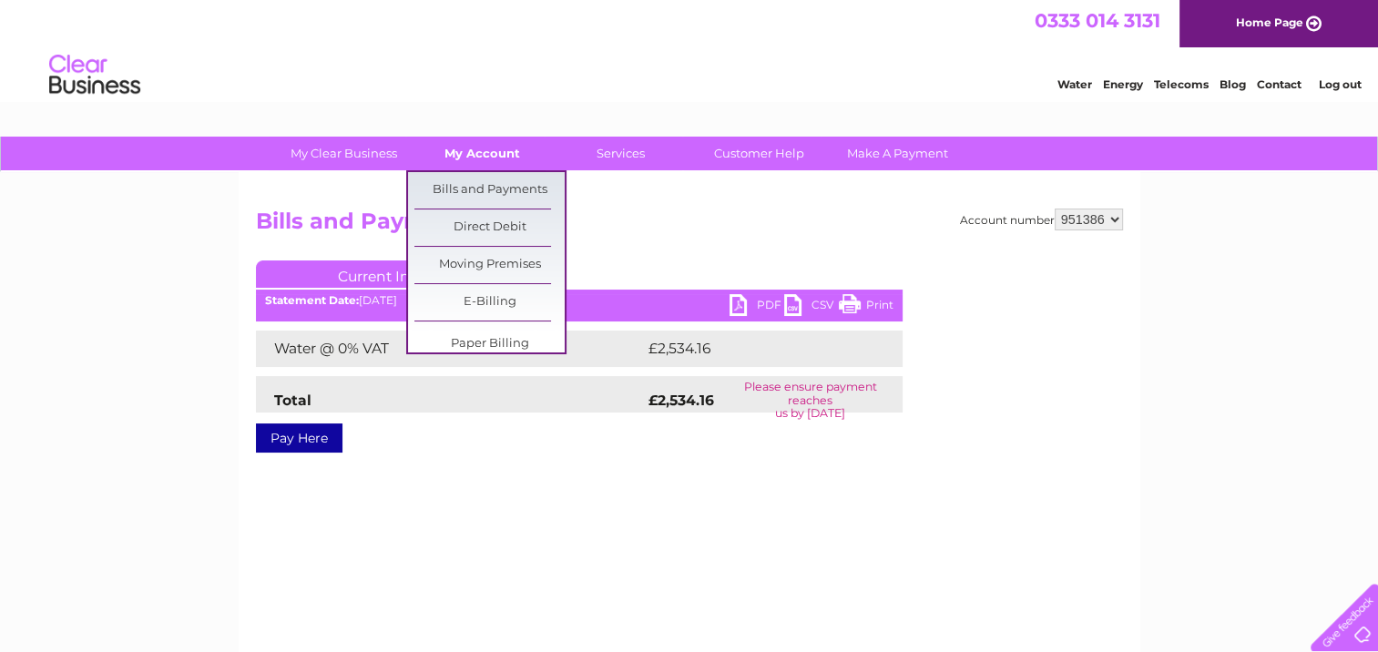
click at [463, 154] on link "My Account" at bounding box center [482, 154] width 150 height 34
click at [472, 186] on link "Bills and Payments" at bounding box center [489, 190] width 150 height 36
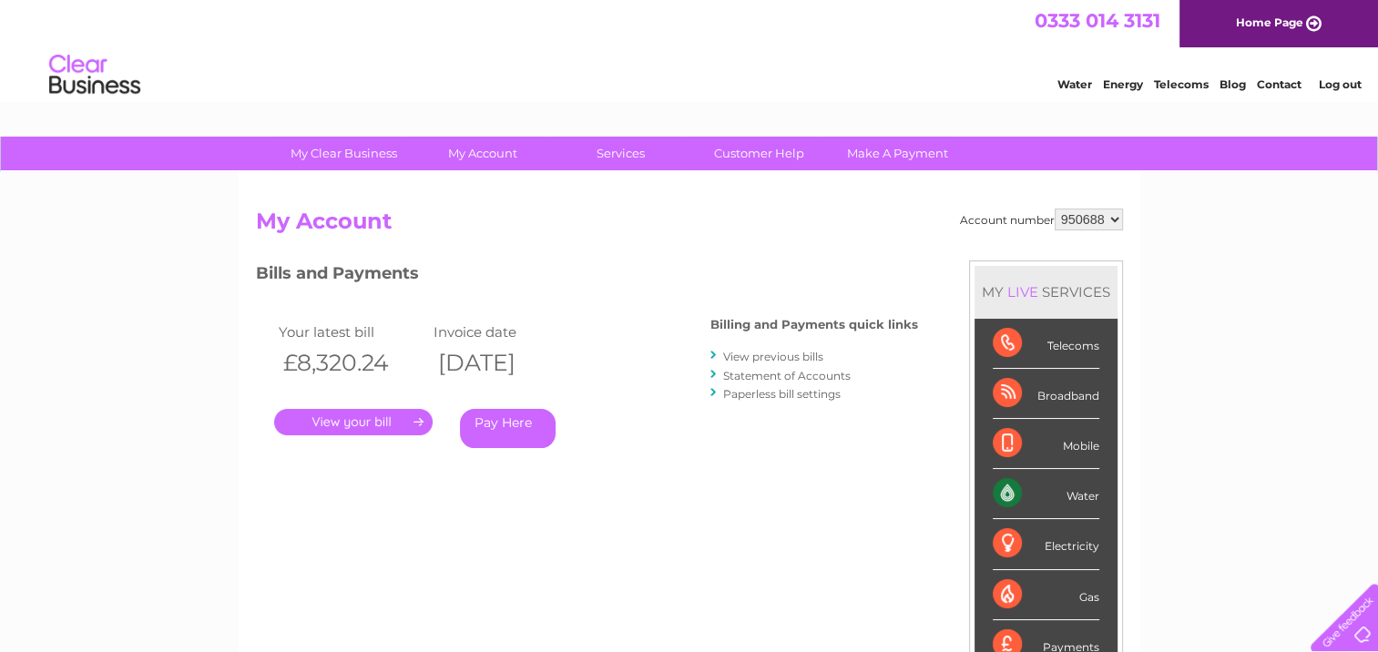
click at [1124, 217] on div "Account number 950688 951385 951386 951387 My Account MY LIVE SERVICES Telecoms…" at bounding box center [690, 473] width 902 height 603
click at [1117, 217] on select "950688 951385 951386 951387" at bounding box center [1089, 220] width 68 height 22
select select "951386"
click at [1055, 209] on select "950688 951385 951386 951387" at bounding box center [1089, 220] width 68 height 22
click link "View previous bills"
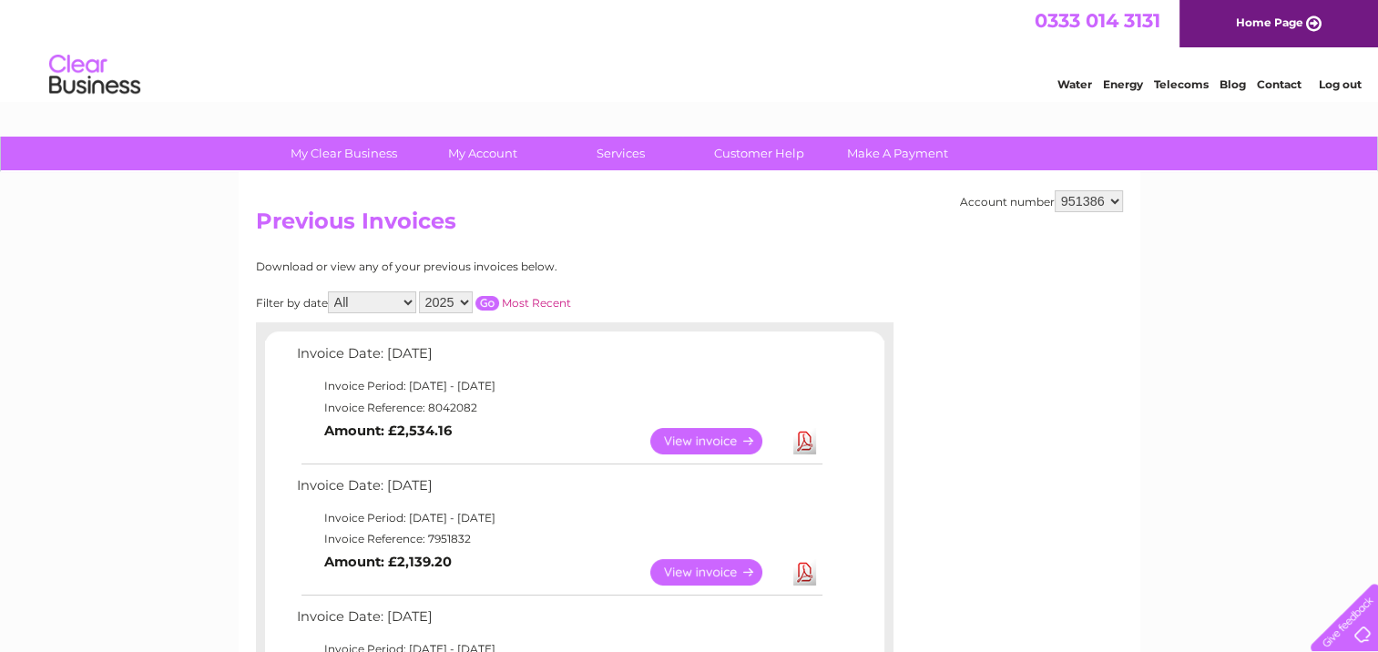
click at [402, 298] on select "All January February March April May June July August September October Novembe…" at bounding box center [372, 303] width 88 height 22
select select "6"
click at [330, 292] on select "All January February March April May June July August September October Novembe…" at bounding box center [372, 303] width 88 height 22
click at [491, 310] on input "button" at bounding box center [488, 303] width 24 height 15
click at [491, 300] on input "button" at bounding box center [488, 303] width 24 height 15
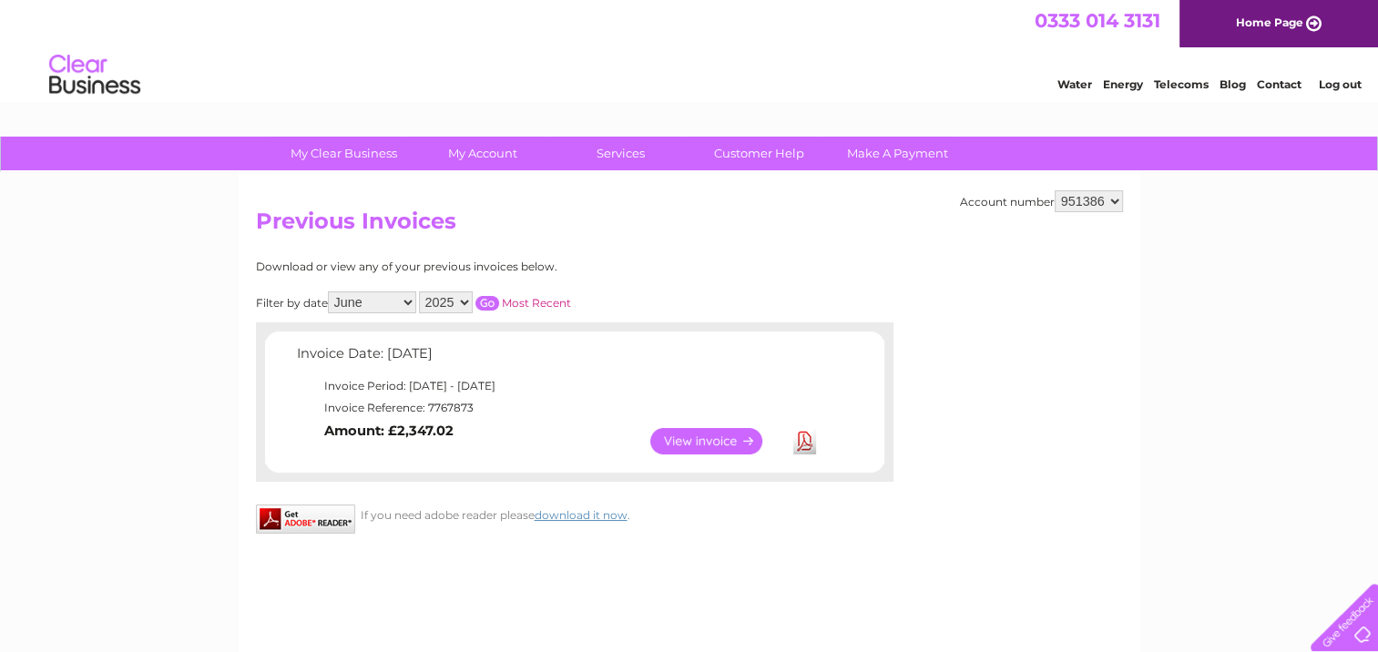
click at [734, 438] on link "View" at bounding box center [717, 441] width 134 height 26
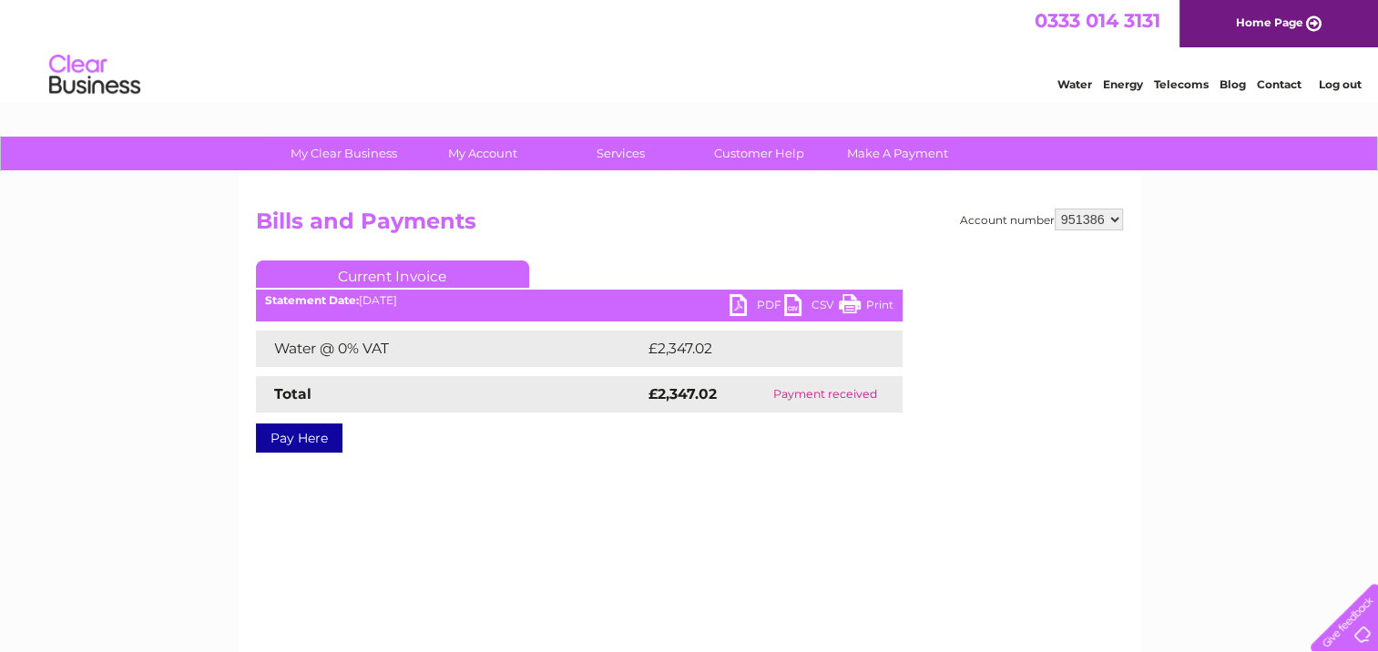
click at [758, 302] on link "PDF" at bounding box center [757, 307] width 55 height 26
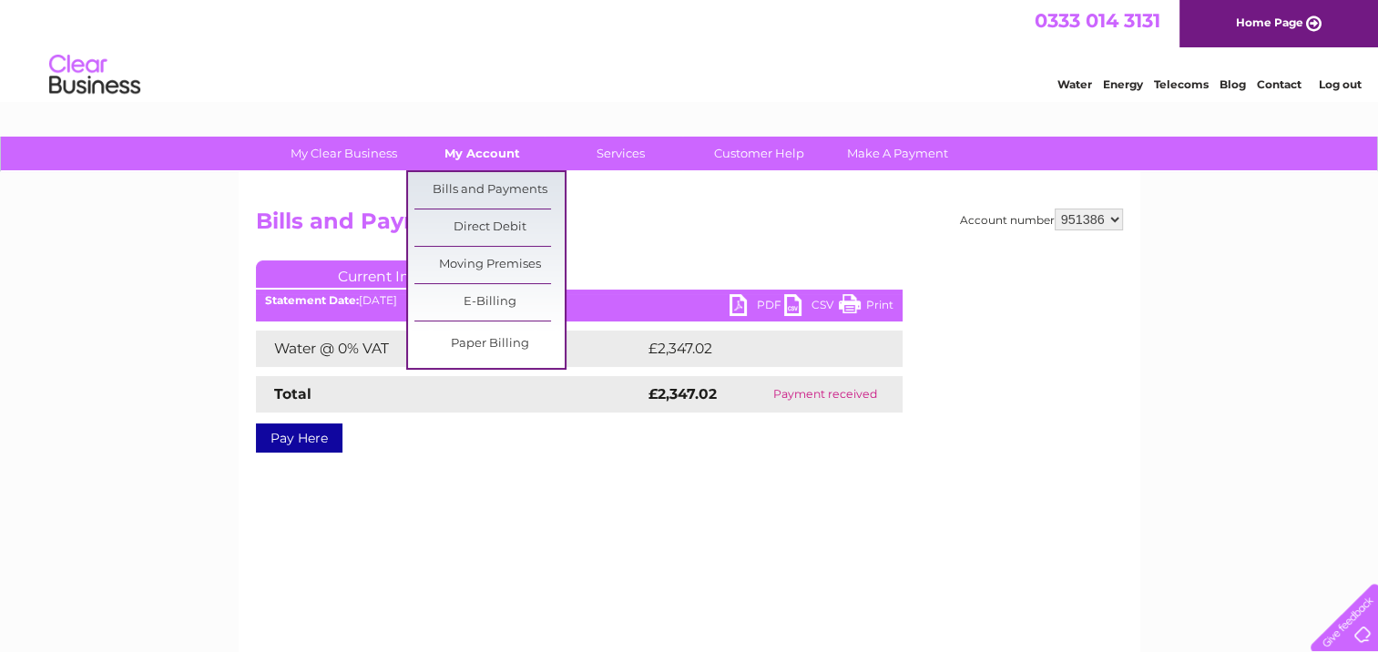
click at [482, 154] on link "My Account" at bounding box center [482, 154] width 150 height 34
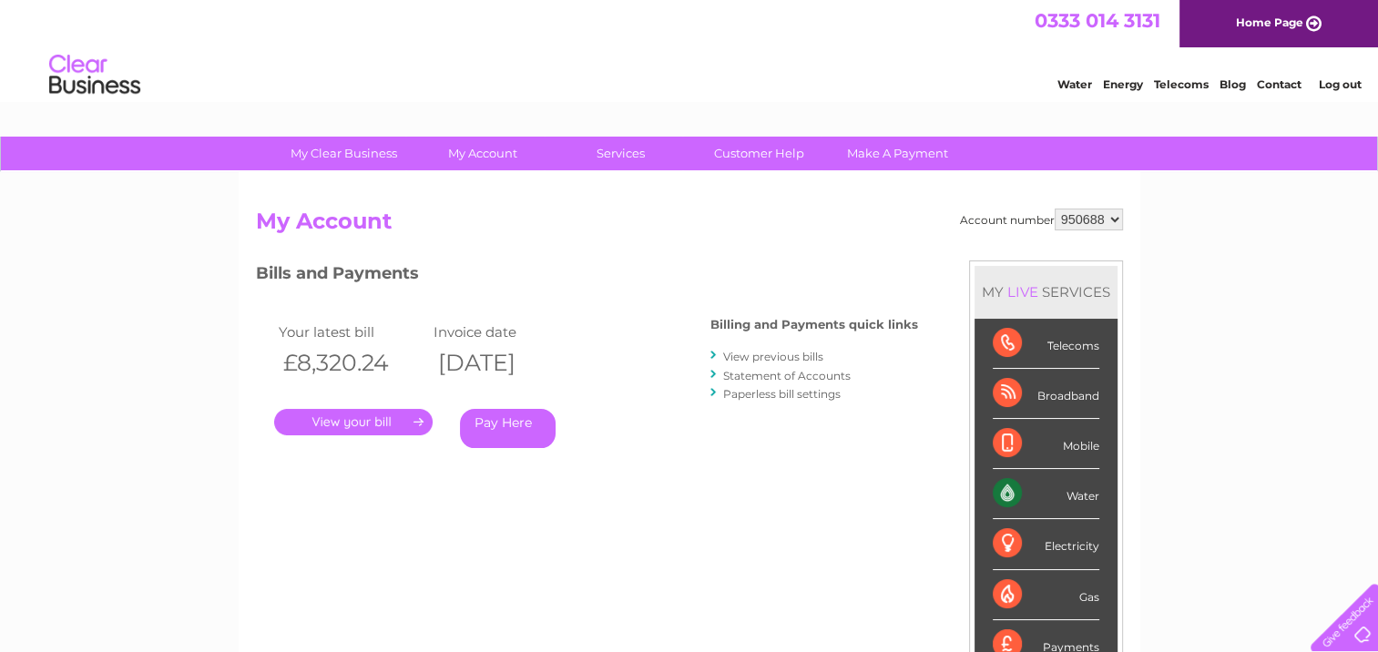
click at [765, 362] on link "View previous bills" at bounding box center [773, 357] width 100 height 14
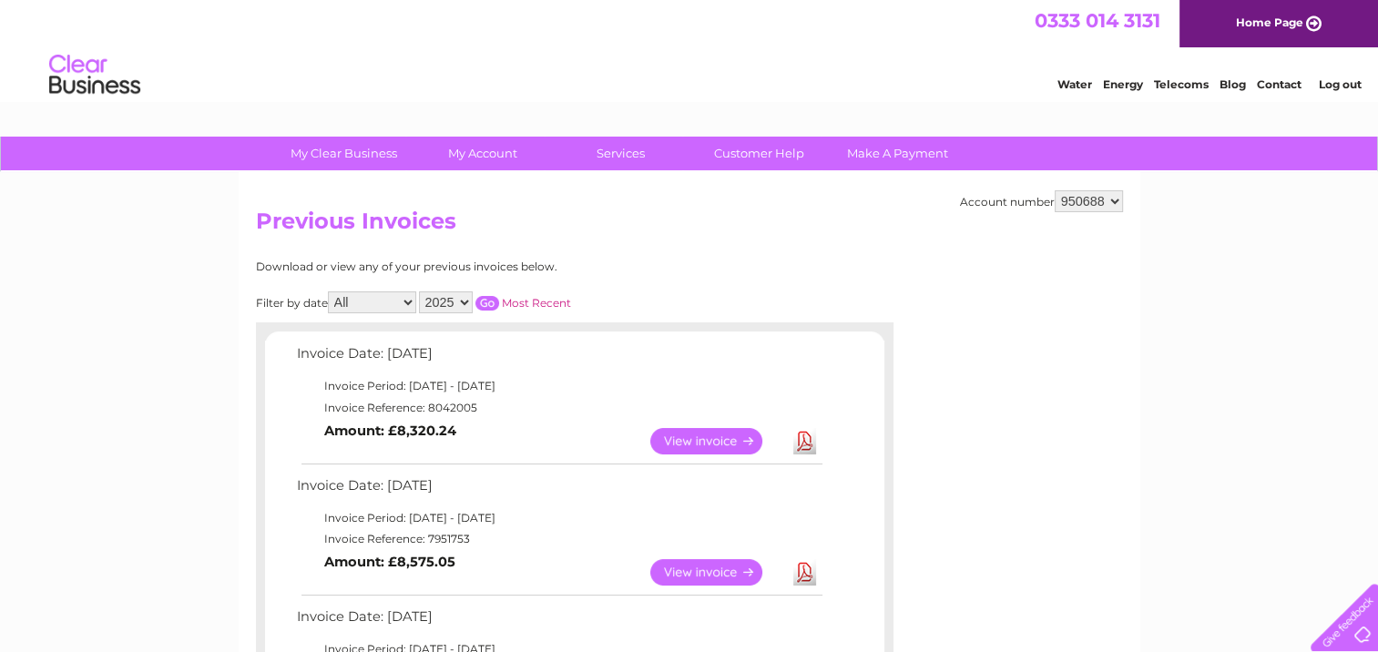
click at [408, 300] on select "All January February March April May June July August September October Novembe…" at bounding box center [372, 303] width 88 height 22
select select "7"
click at [330, 292] on select "All January February March April May June July August September October Novembe…" at bounding box center [372, 303] width 88 height 22
click at [486, 304] on input "button" at bounding box center [488, 303] width 24 height 15
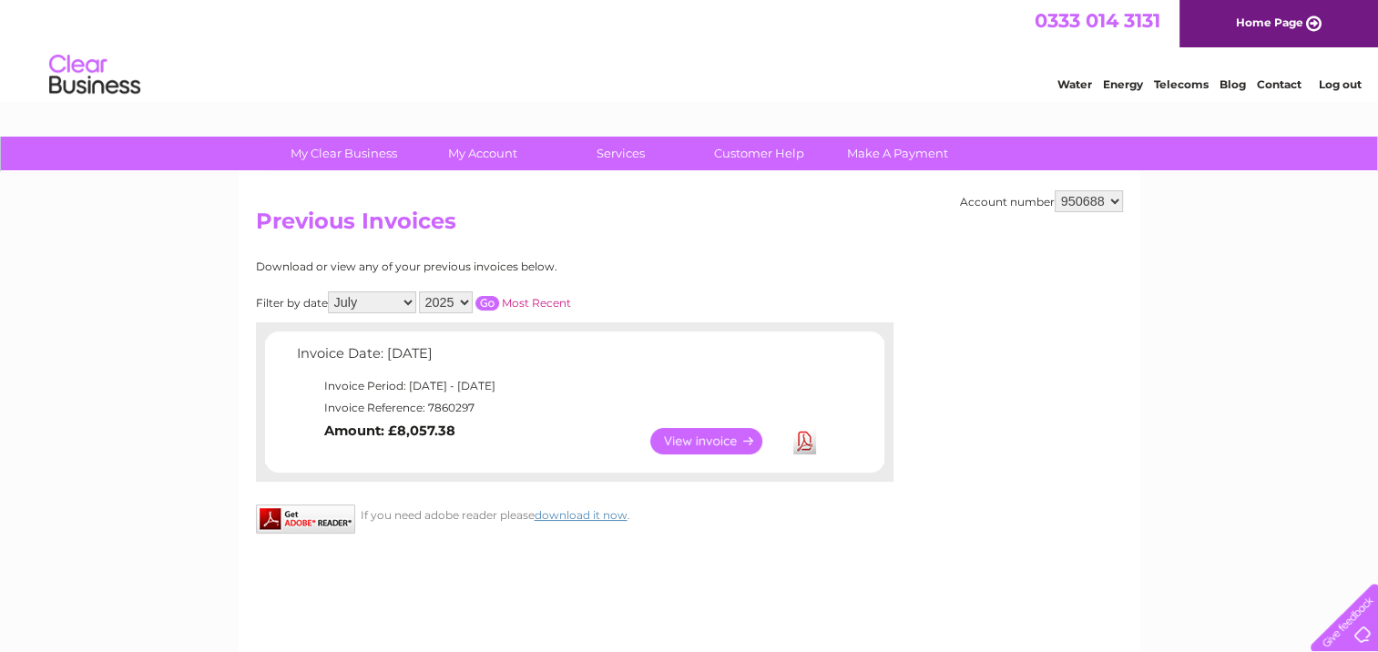
click at [721, 441] on link "View" at bounding box center [717, 441] width 134 height 26
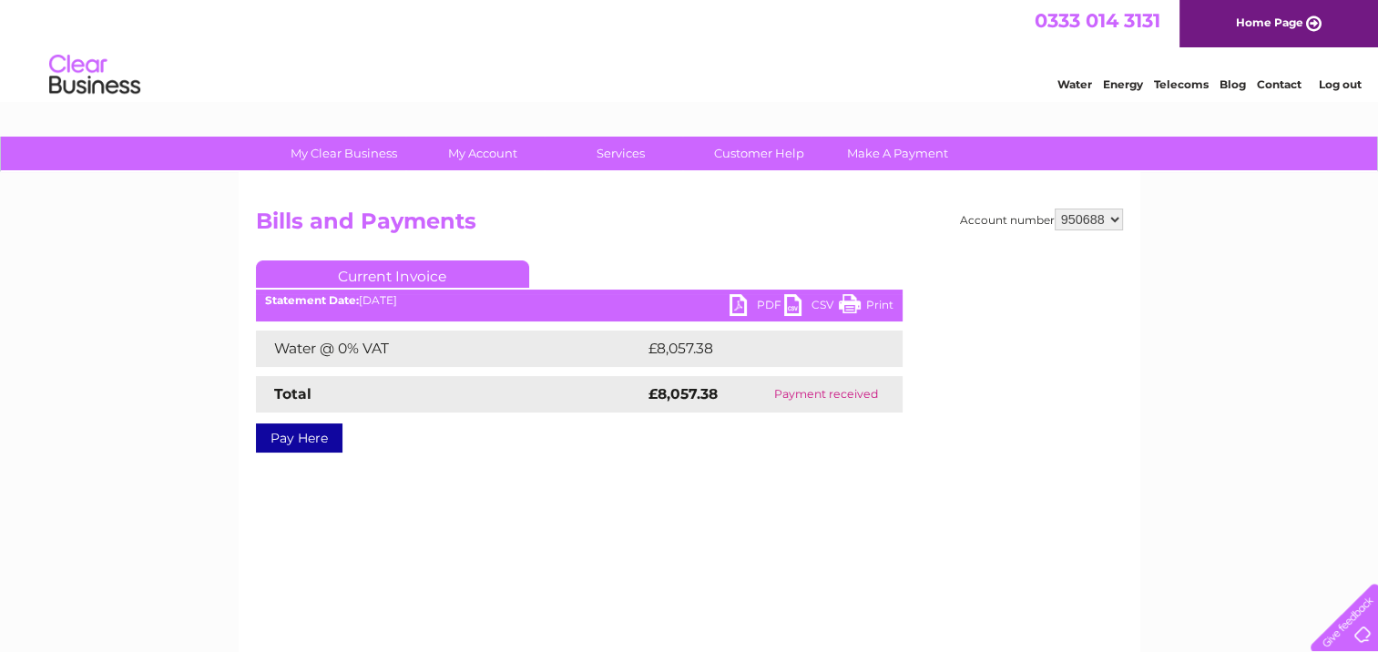
click at [765, 305] on link "PDF" at bounding box center [757, 307] width 55 height 26
click at [1115, 220] on select "950688 951385 951386 951387" at bounding box center [1089, 220] width 68 height 22
select select "951385"
click at [1055, 209] on select "950688 951385 951386 951387" at bounding box center [1089, 220] width 68 height 22
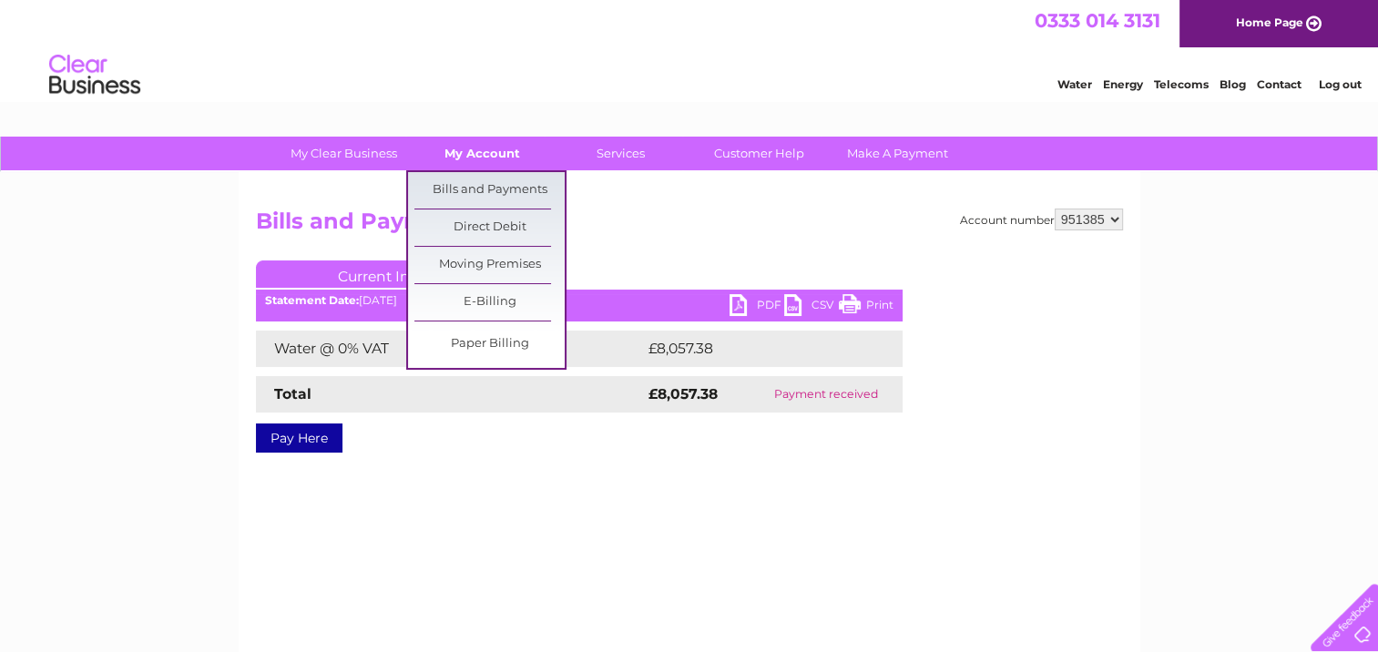
click at [481, 149] on link "My Account" at bounding box center [482, 154] width 150 height 34
click at [507, 193] on link "Bills and Payments" at bounding box center [489, 190] width 150 height 36
click at [492, 182] on link "Bills and Payments" at bounding box center [489, 190] width 150 height 36
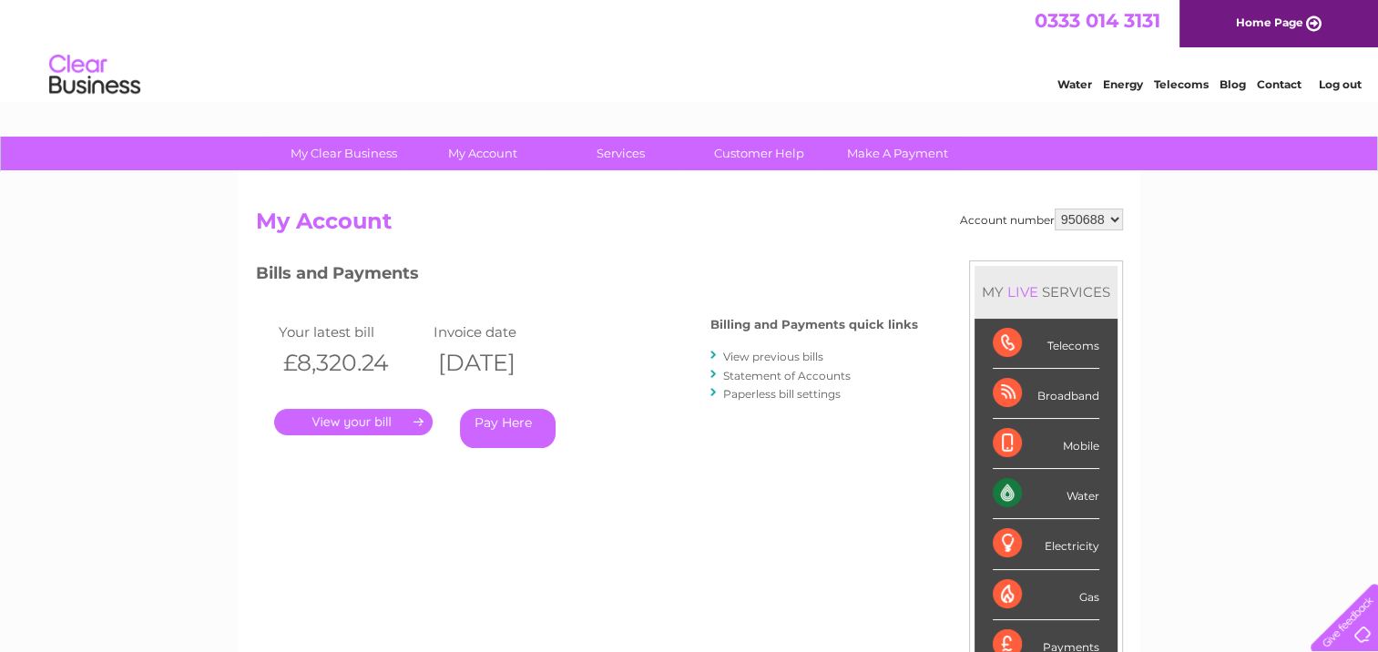
click at [1104, 210] on select "950688 951385 951386 951387" at bounding box center [1089, 220] width 68 height 22
select select "951385"
click at [1055, 209] on select "950688 951385 951386 951387" at bounding box center [1089, 220] width 68 height 22
click at [776, 356] on link "View previous bills" at bounding box center [773, 357] width 100 height 14
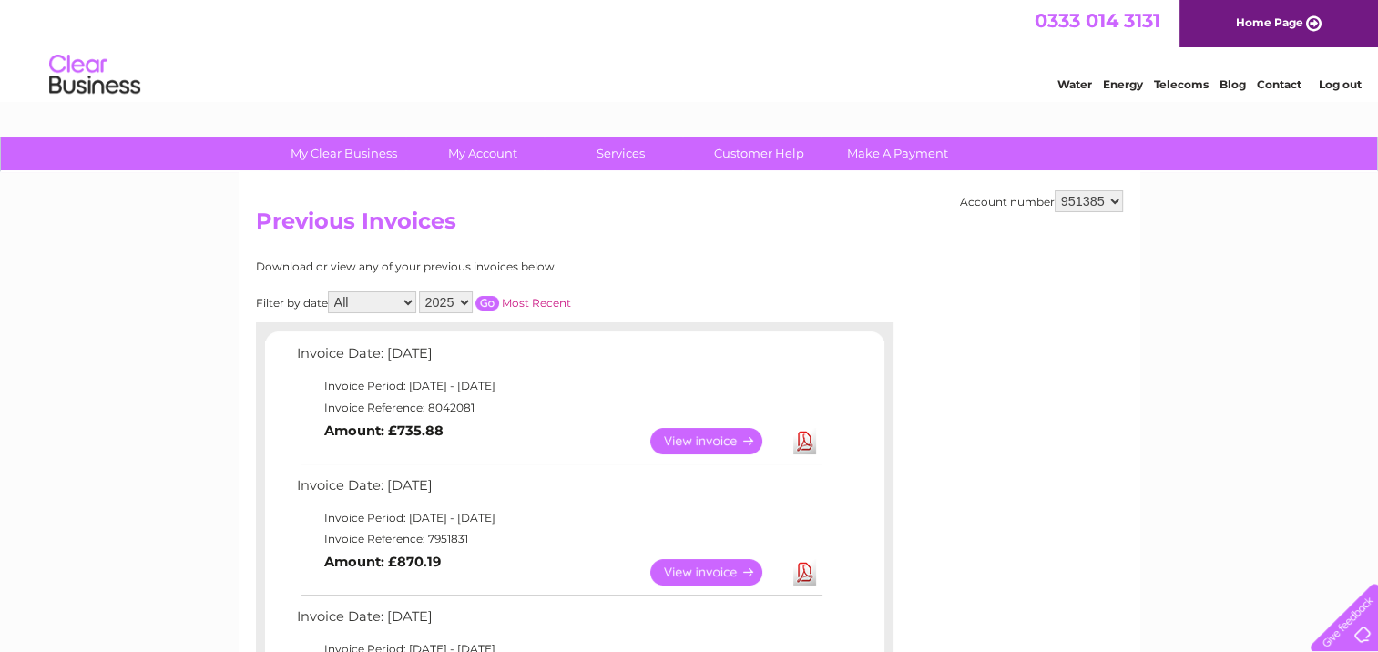
click at [404, 293] on select "All January February March April May June July August September October Novembe…" at bounding box center [372, 303] width 88 height 22
select select "7"
click at [330, 292] on select "All January February March April May June July August September October Novembe…" at bounding box center [372, 303] width 88 height 22
click at [490, 302] on input "button" at bounding box center [488, 303] width 24 height 15
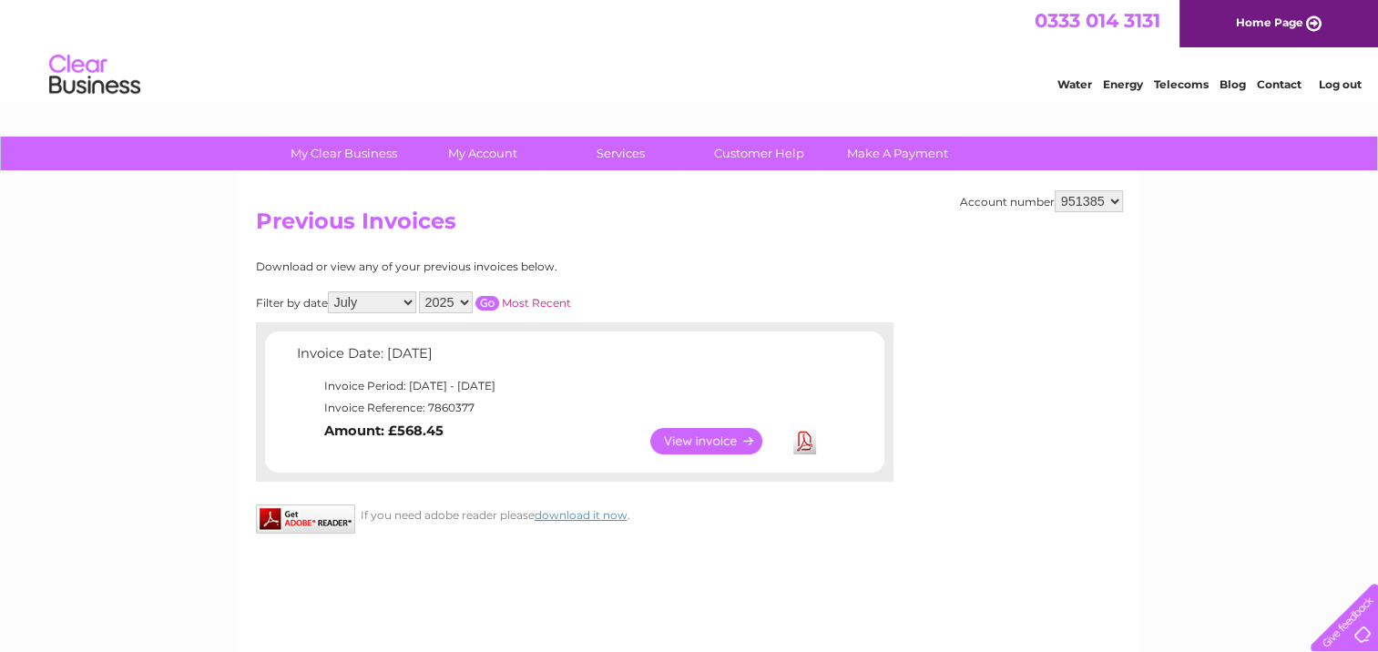
click at [696, 441] on link "View" at bounding box center [717, 441] width 134 height 26
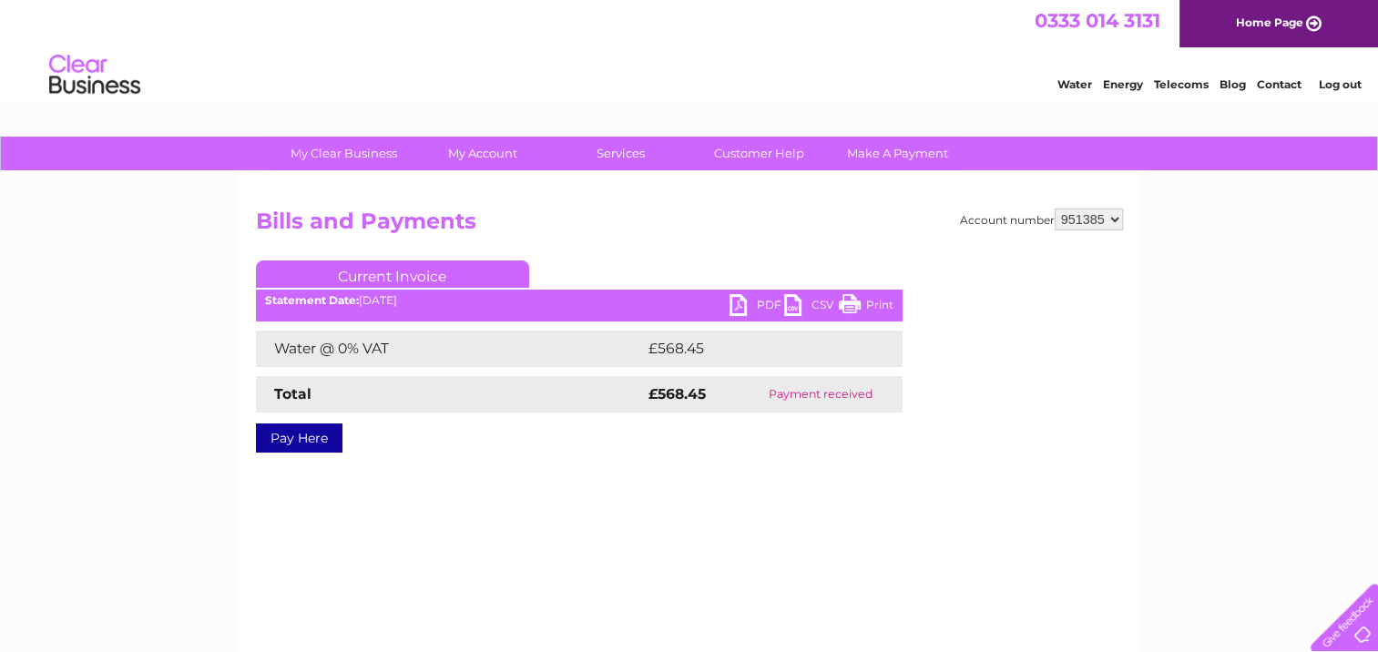
click at [762, 294] on link "PDF" at bounding box center [757, 307] width 55 height 26
click at [721, 60] on div "Water Energy Telecoms Blog Contact Log out" at bounding box center [689, 76] width 1378 height 59
click at [1123, 210] on div "Account number 950688 951385 951386 951387 Bills and Payments Current Invoice P…" at bounding box center [690, 427] width 902 height 510
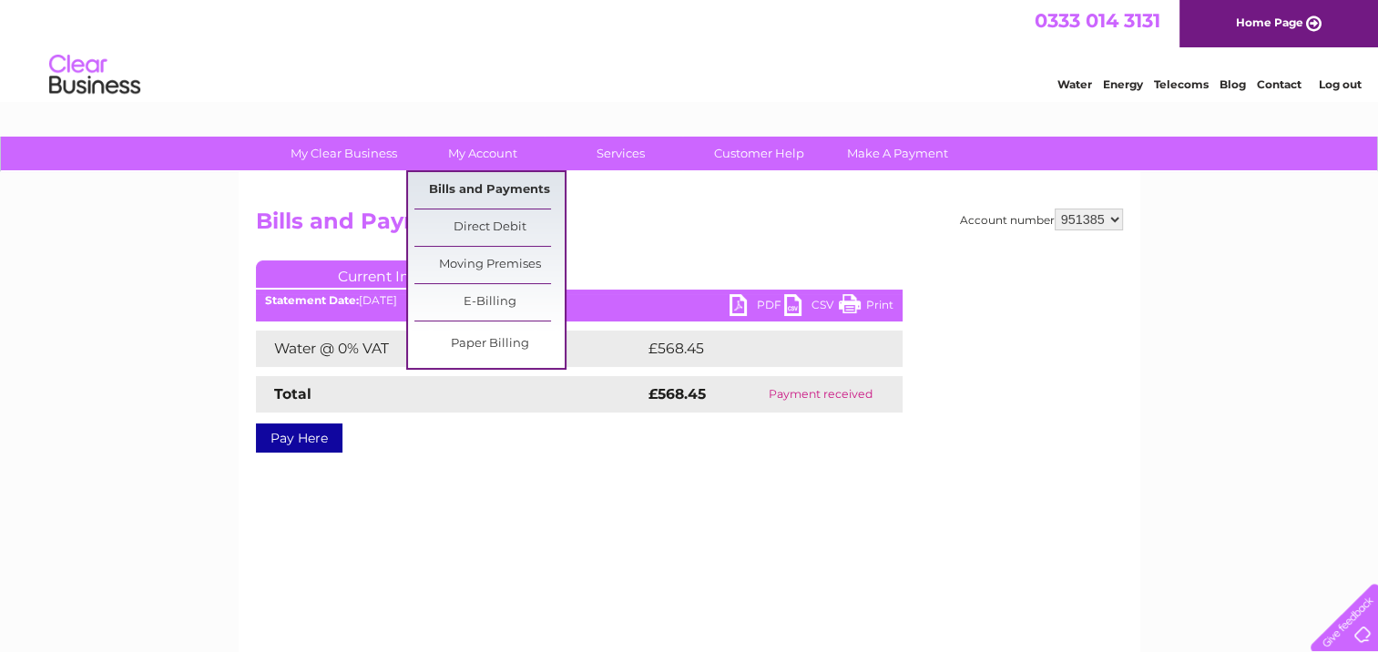
click at [482, 186] on link "Bills and Payments" at bounding box center [489, 190] width 150 height 36
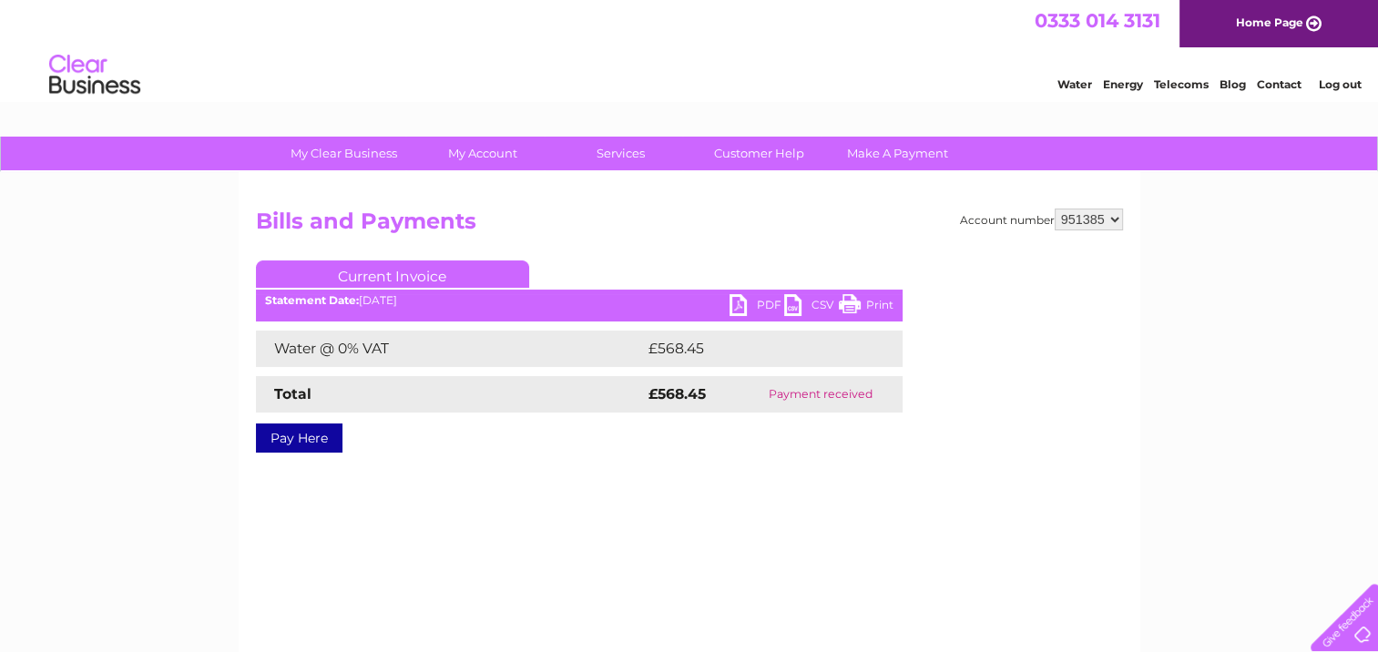
click at [1117, 215] on select "950688 951385 951386 951387" at bounding box center [1089, 220] width 68 height 22
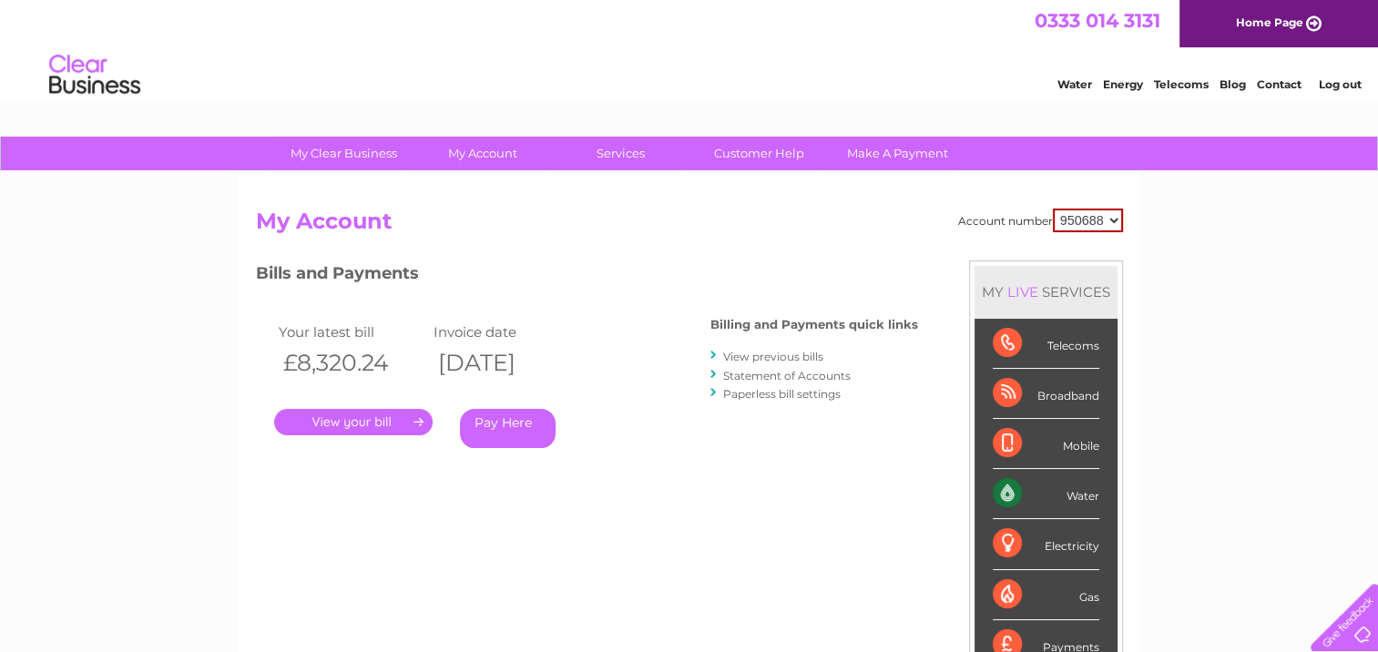
click at [1108, 219] on select "950688 951385 951386 951387" at bounding box center [1088, 221] width 70 height 24
select select "951386"
click at [1053, 209] on select "950688 951385 951386 951387" at bounding box center [1088, 221] width 70 height 24
click at [773, 354] on link "View previous bills" at bounding box center [773, 357] width 100 height 14
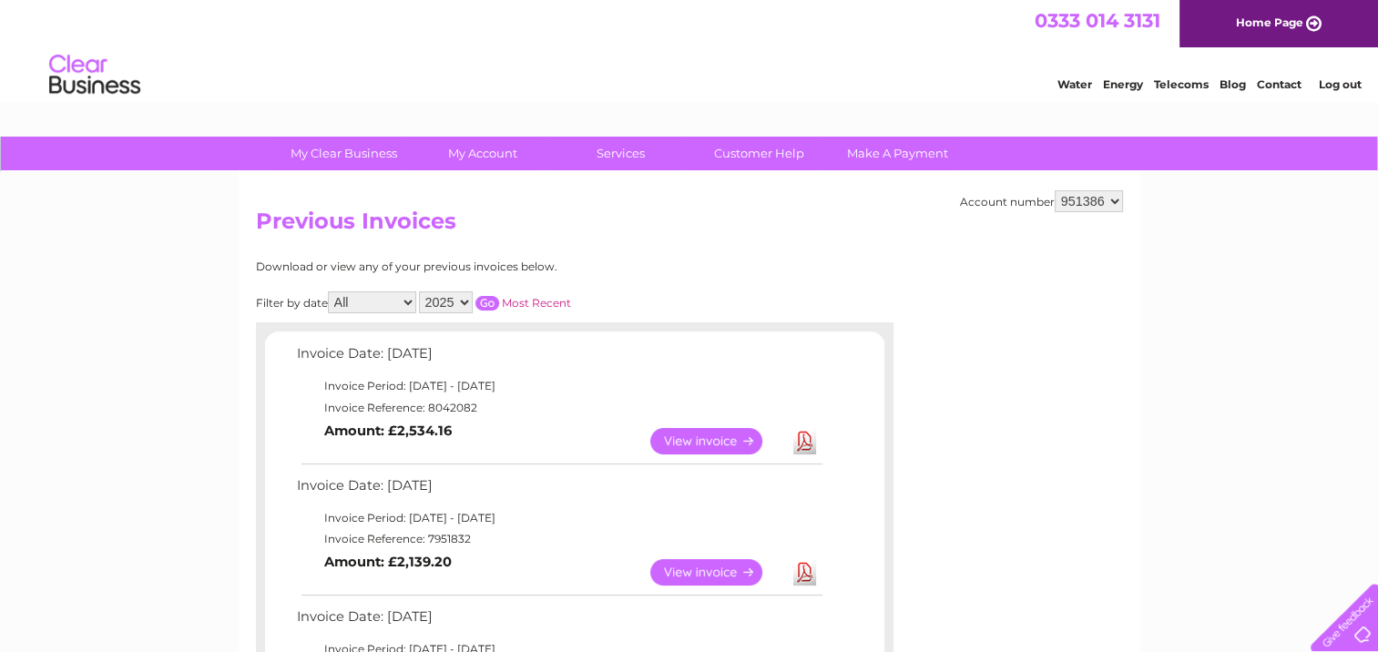
click at [362, 310] on select "All January February March April May June July August September October Novembe…" at bounding box center [372, 303] width 88 height 22
select select "7"
click at [330, 292] on select "All January February March April May June July August September October Novembe…" at bounding box center [372, 303] width 88 height 22
click at [482, 307] on input "button" at bounding box center [488, 303] width 24 height 15
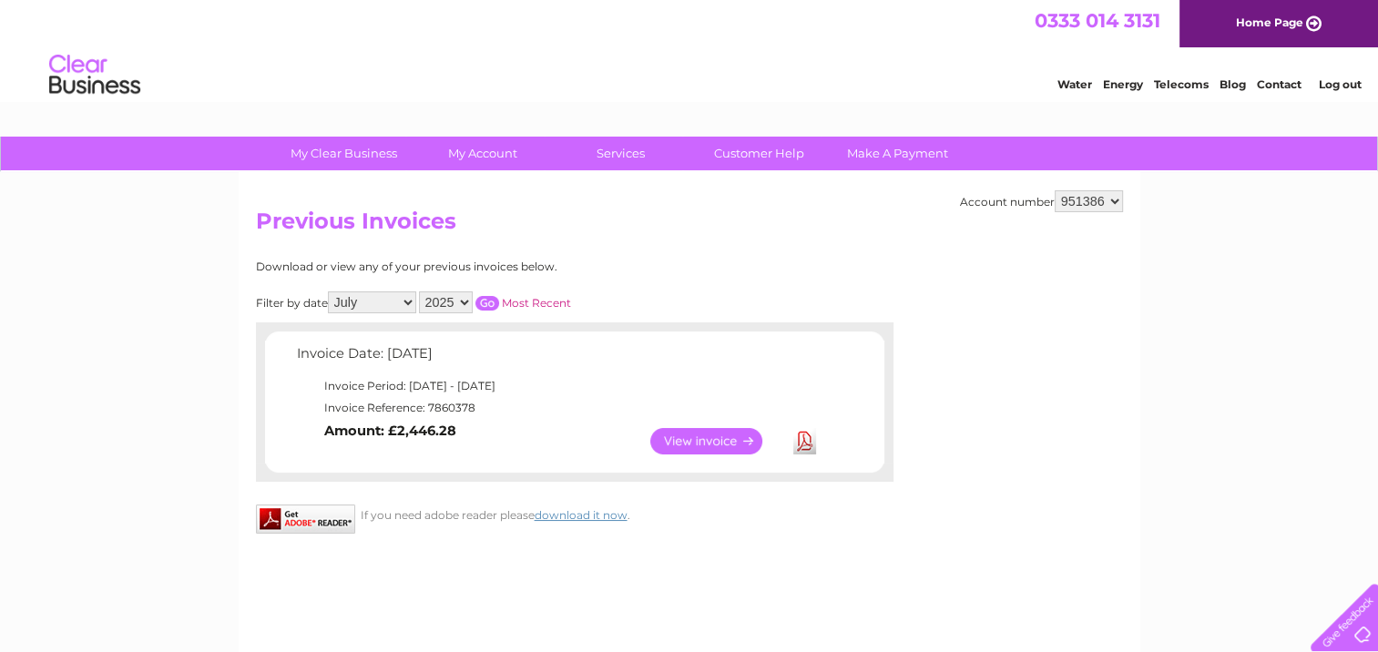
click at [691, 446] on link "View" at bounding box center [717, 441] width 134 height 26
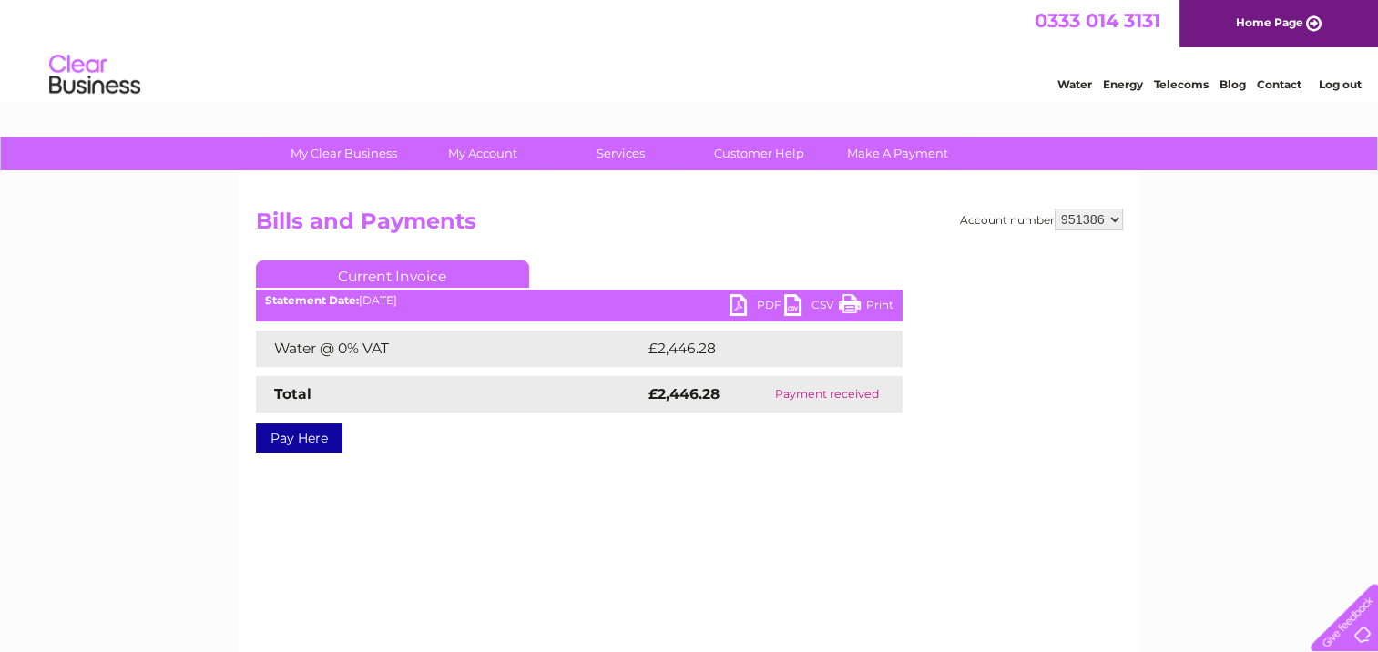
click at [753, 306] on link "PDF" at bounding box center [757, 307] width 55 height 26
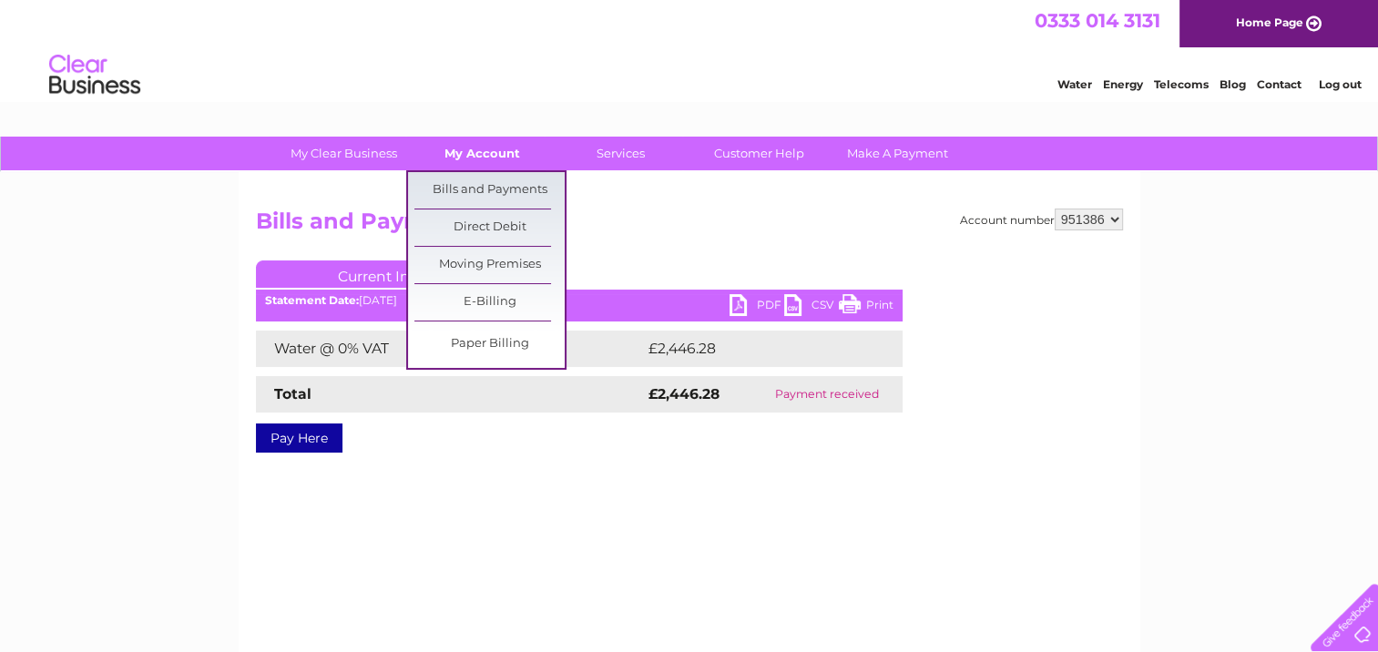
click at [514, 156] on link "My Account" at bounding box center [482, 154] width 150 height 34
click at [503, 197] on link "Bills and Payments" at bounding box center [489, 190] width 150 height 36
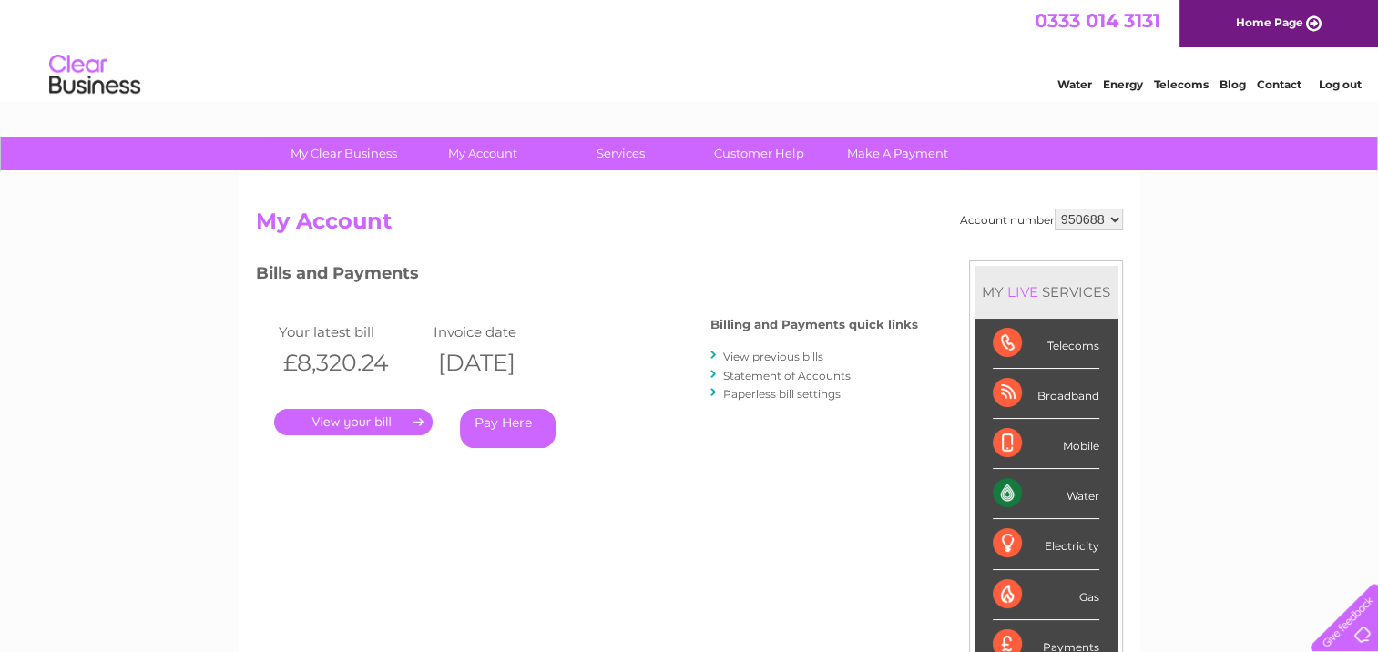
click at [791, 353] on link "View previous bills" at bounding box center [773, 357] width 100 height 14
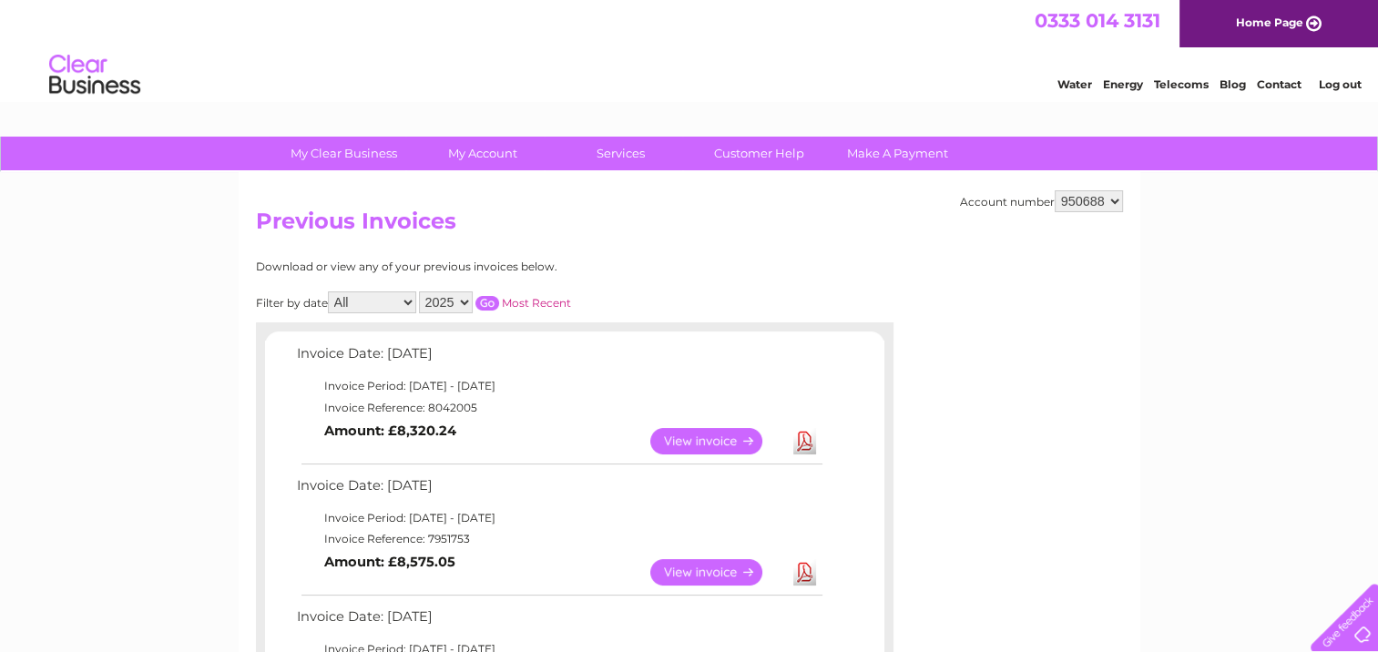
click at [408, 303] on select "All January February March April May June July August September October Novembe…" at bounding box center [372, 303] width 88 height 22
select select "8"
click at [330, 292] on select "All January February March April May June July August September October Novembe…" at bounding box center [372, 303] width 88 height 22
click at [491, 292] on div "Filter by date All January February March April May June July August September …" at bounding box center [495, 303] width 478 height 22
click at [486, 299] on input "button" at bounding box center [488, 303] width 24 height 15
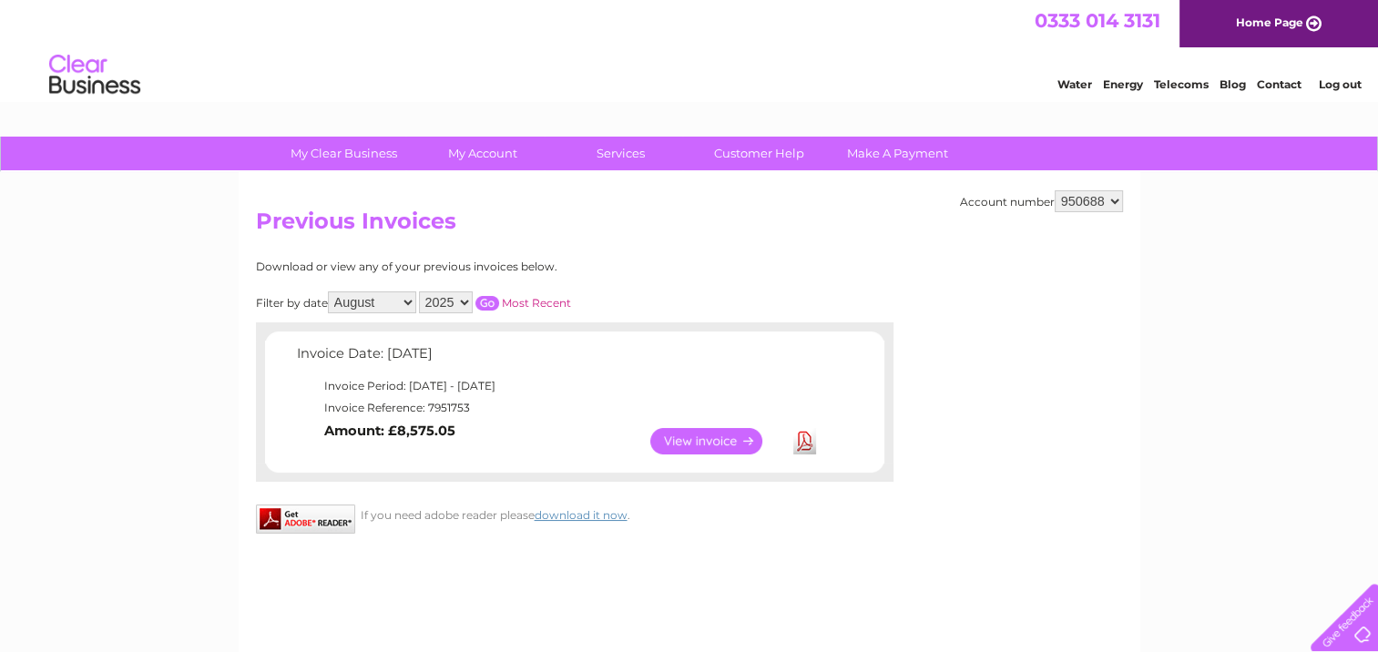
click at [707, 438] on link "View" at bounding box center [717, 441] width 134 height 26
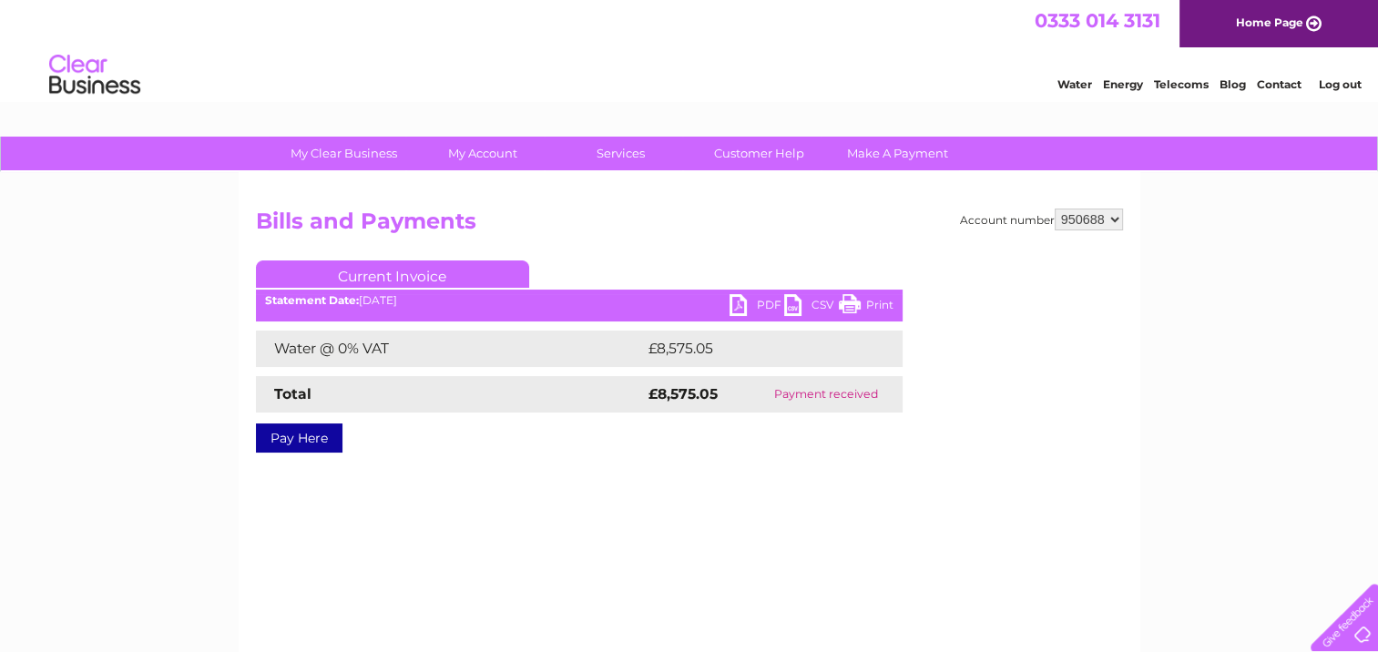
click at [766, 299] on link "PDF" at bounding box center [757, 307] width 55 height 26
click at [720, 240] on h2 "Bills and Payments" at bounding box center [689, 226] width 867 height 35
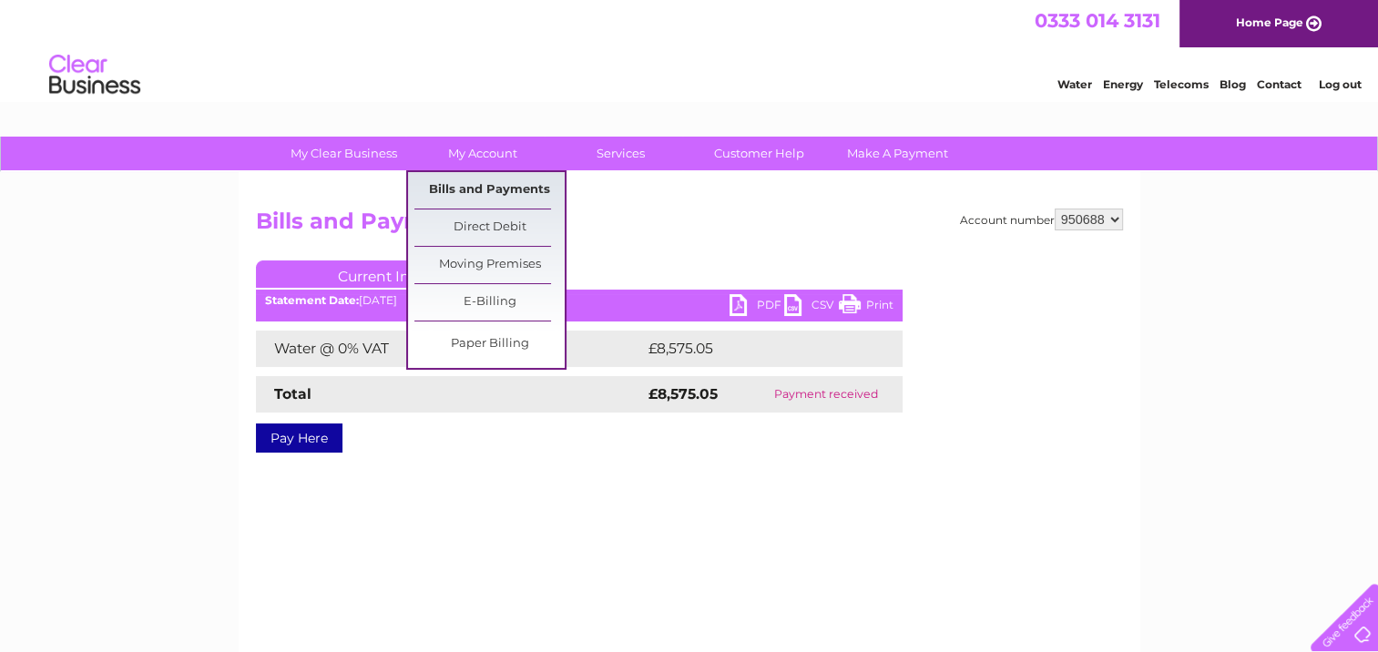
click at [486, 187] on link "Bills and Payments" at bounding box center [489, 190] width 150 height 36
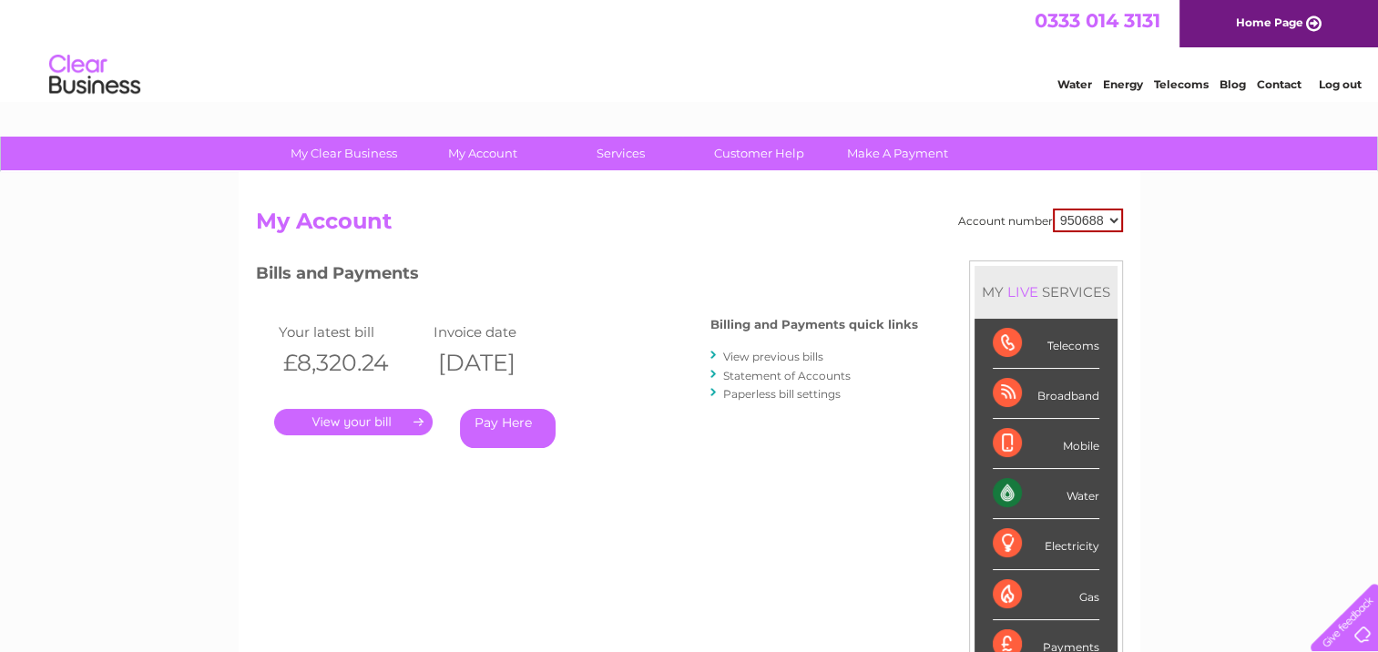
click at [1110, 218] on select "950688 951385 951386 951387" at bounding box center [1088, 221] width 70 height 24
select select "951385"
click at [1053, 209] on select "950688 951385 951386 951387" at bounding box center [1088, 221] width 70 height 24
click at [371, 424] on link "." at bounding box center [353, 422] width 159 height 26
click at [804, 358] on link "View previous bills" at bounding box center [773, 357] width 100 height 14
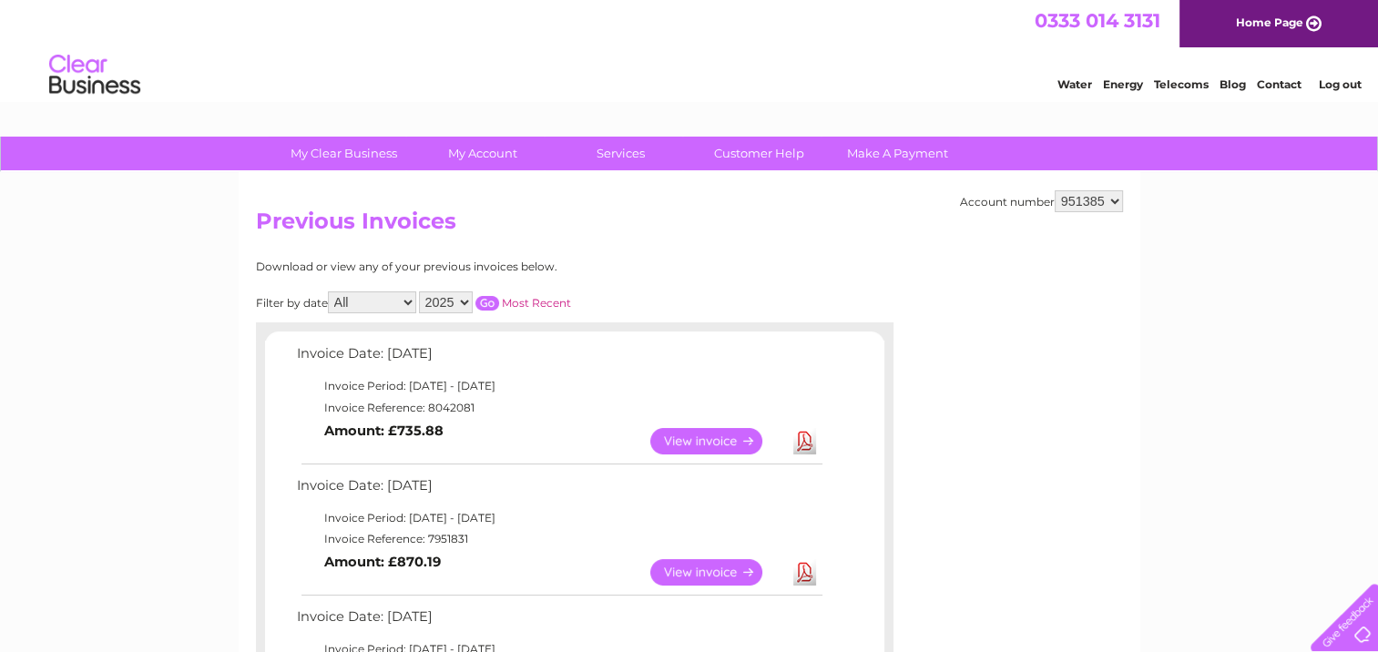
click at [401, 301] on select "All January February March April May June July August September October Novembe…" at bounding box center [372, 303] width 88 height 22
select select "8"
click at [330, 292] on select "All January February March April May June July August September October Novembe…" at bounding box center [372, 303] width 88 height 22
click at [486, 296] on input "button" at bounding box center [488, 303] width 24 height 15
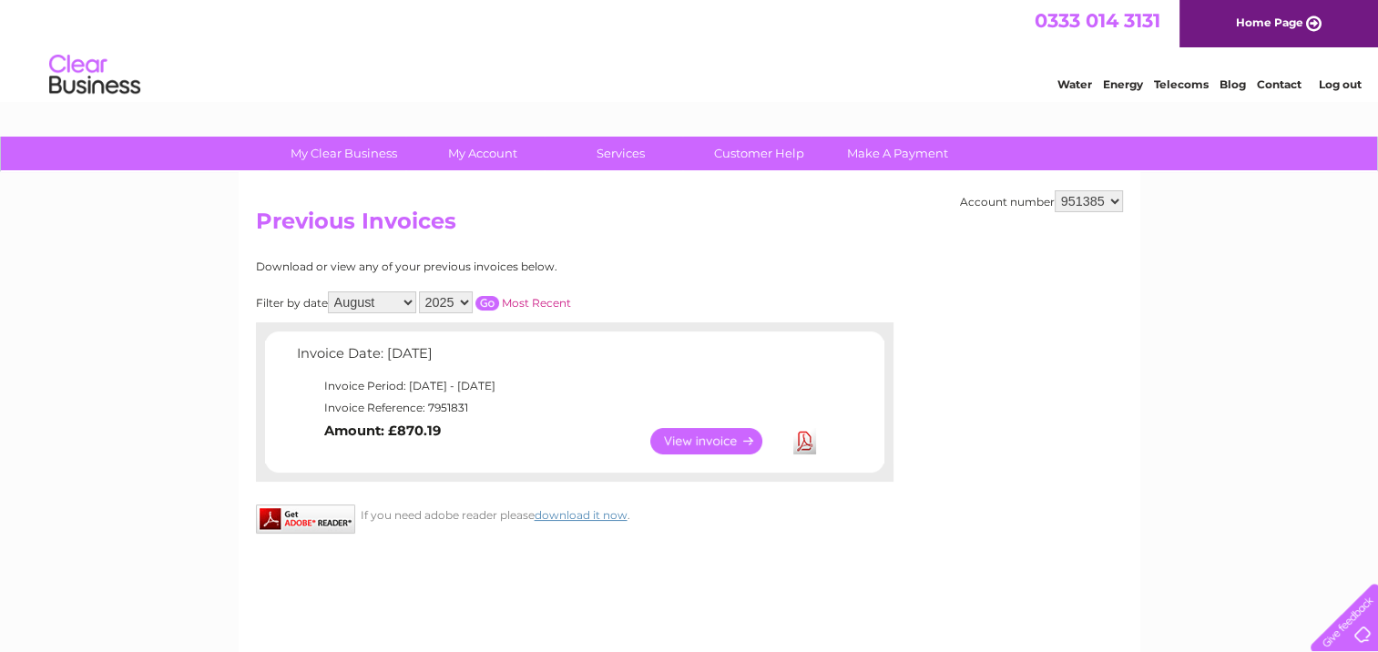
click at [699, 443] on link "View" at bounding box center [717, 441] width 134 height 26
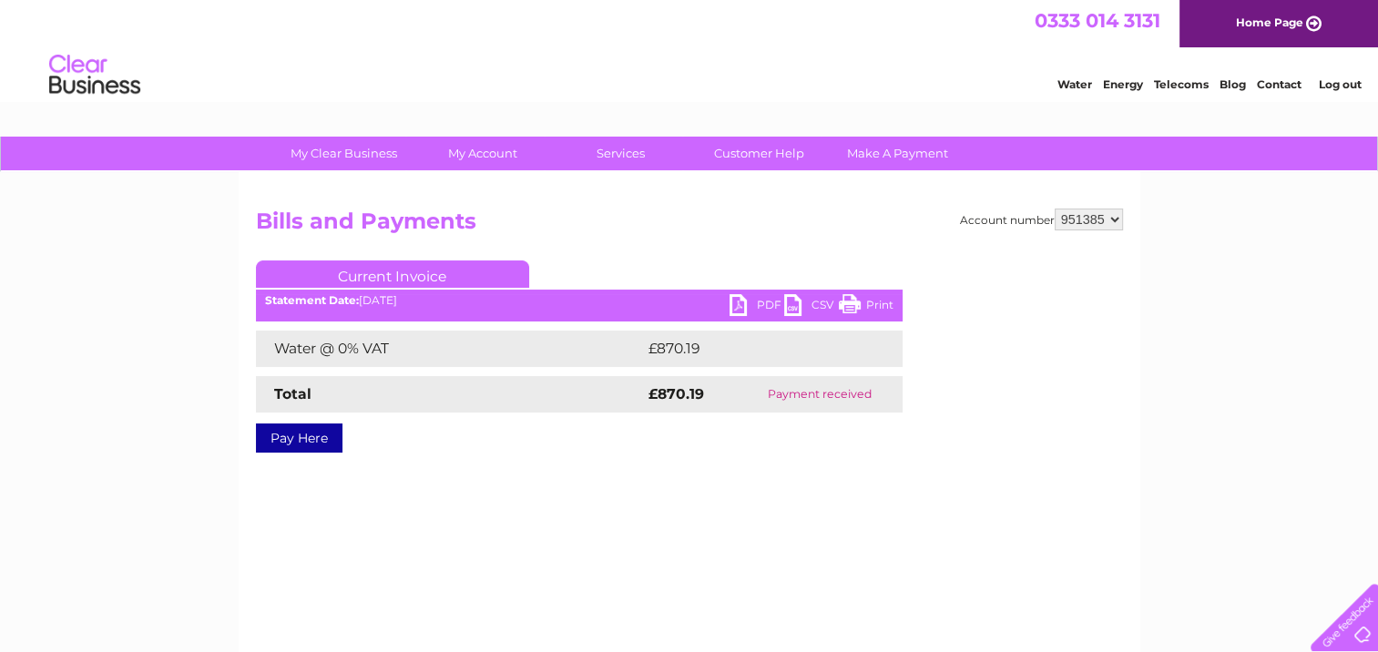
click at [751, 302] on link "PDF" at bounding box center [757, 307] width 55 height 26
click at [690, 243] on div "Account number 950688 951385 951386 951387 Bills and Payments Current Invoice P…" at bounding box center [689, 344] width 867 height 271
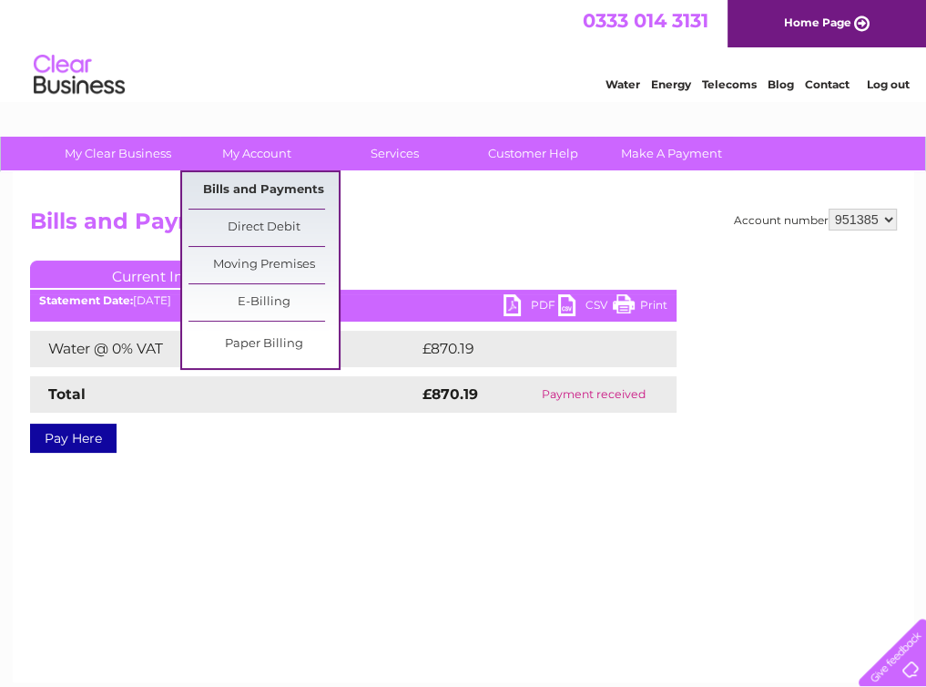
click at [264, 190] on link "Bills and Payments" at bounding box center [264, 190] width 150 height 36
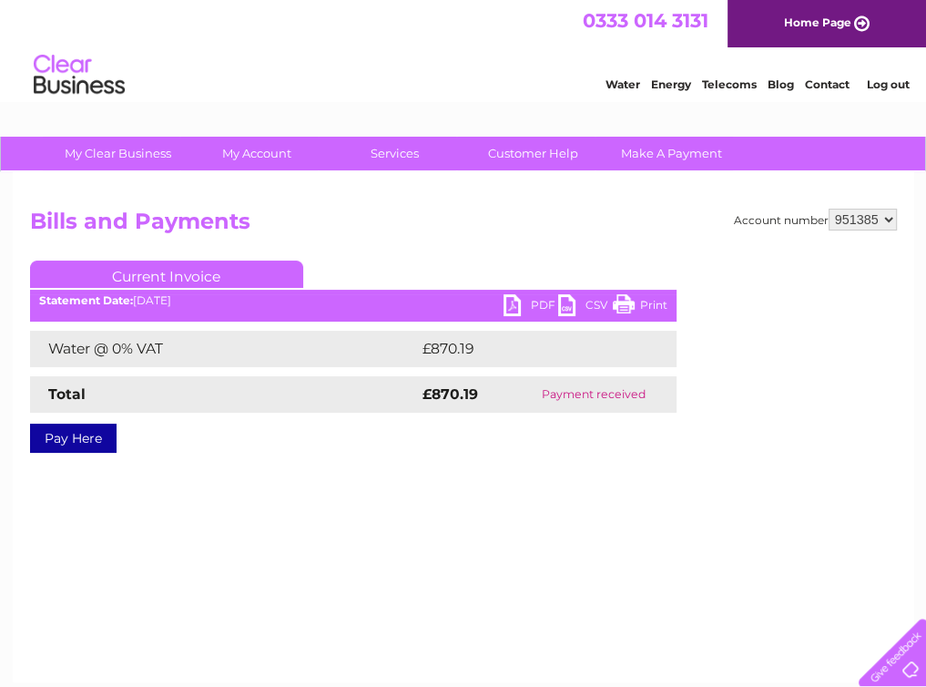
click at [886, 220] on select "950688 951385 951386 951387" at bounding box center [863, 220] width 68 height 22
select select "951386"
click at [829, 209] on select "950688 951385 951386 951387" at bounding box center [863, 220] width 68 height 22
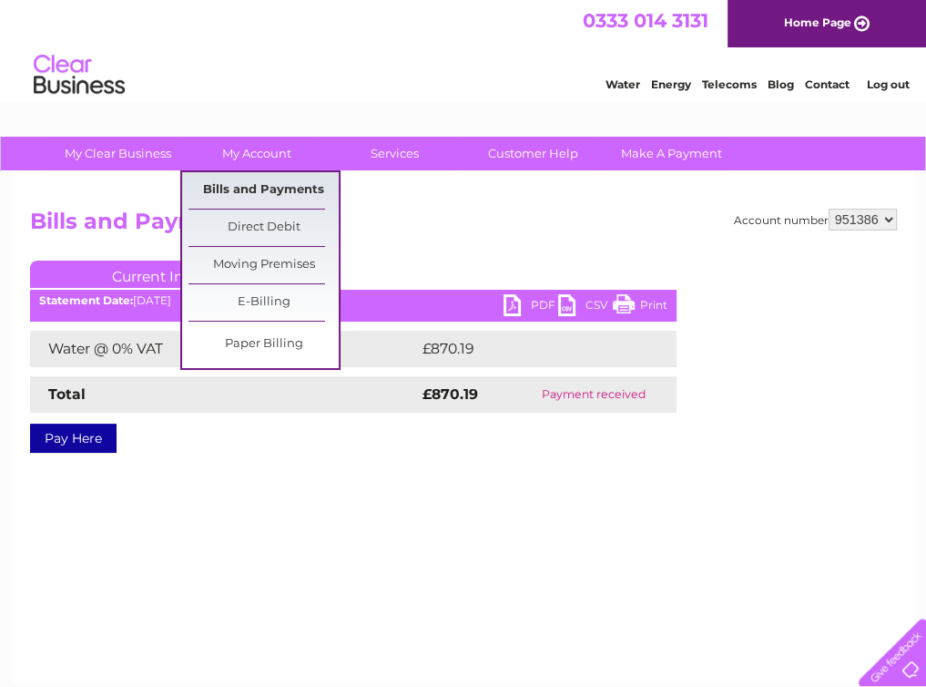
click at [257, 184] on link "Bills and Payments" at bounding box center [264, 190] width 150 height 36
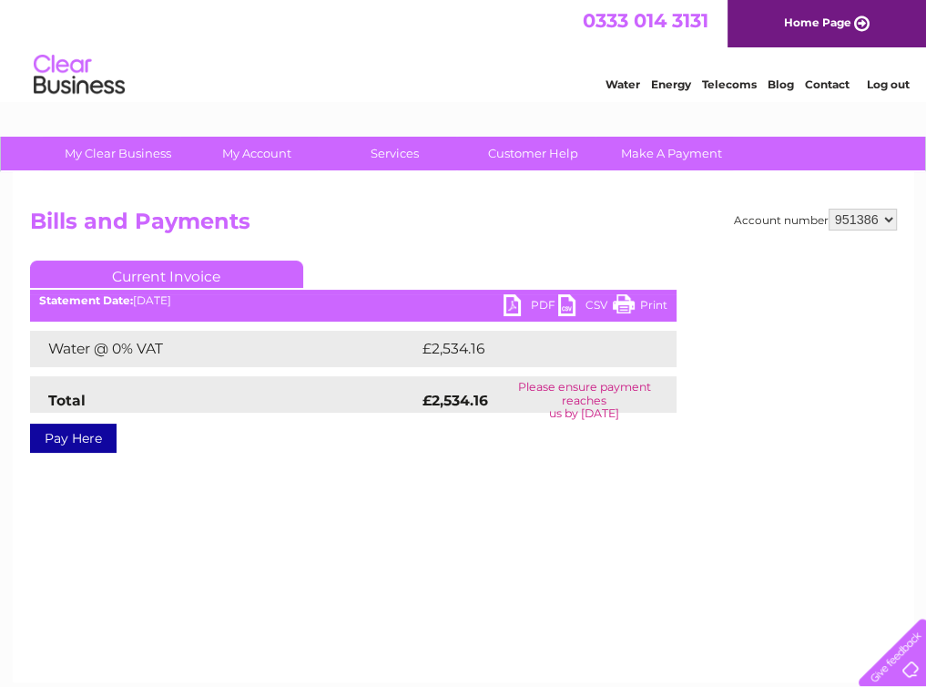
click at [885, 217] on select "950688 951385 951386 951387" at bounding box center [863, 220] width 68 height 22
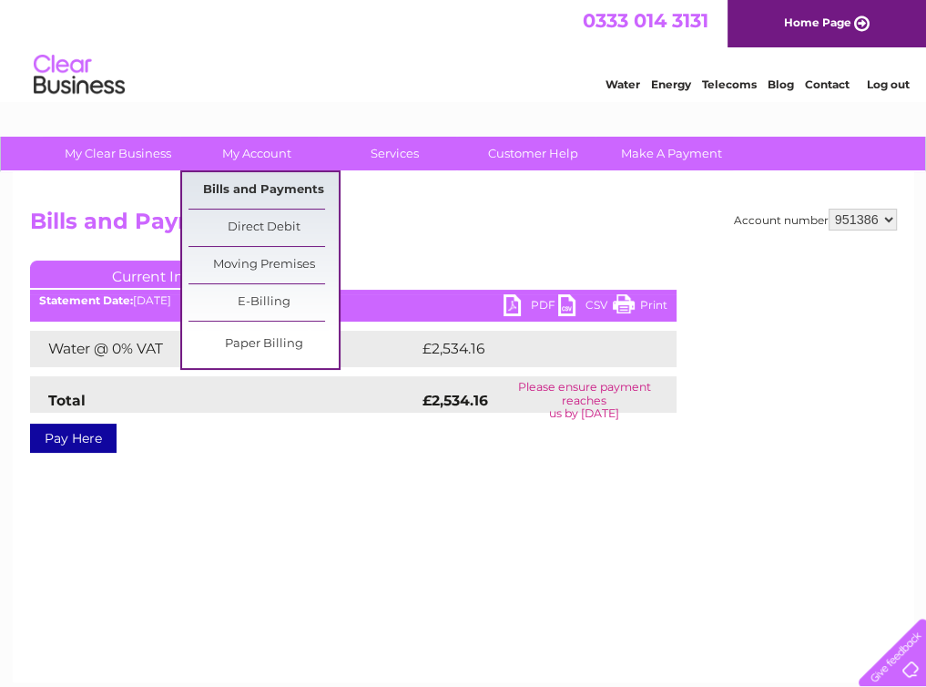
click at [254, 187] on link "Bills and Payments" at bounding box center [264, 190] width 150 height 36
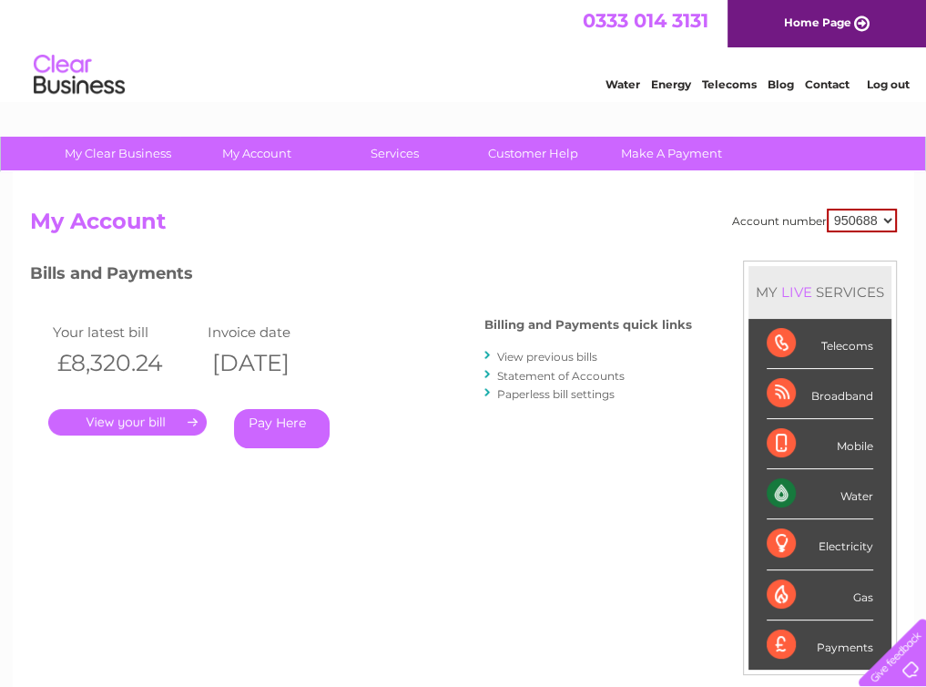
click at [528, 356] on link "View previous bills" at bounding box center [547, 357] width 100 height 14
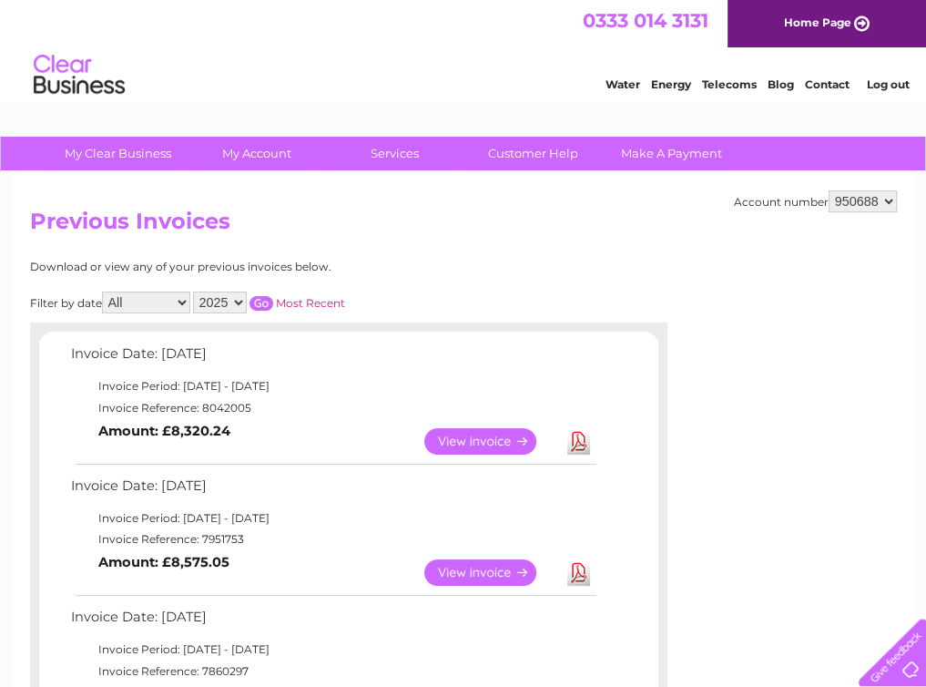
click at [184, 297] on select "All January February March April May June July August September October Novembe…" at bounding box center [146, 303] width 88 height 22
select select "8"
click at [104, 292] on select "All January February March April May June July August September October Novembe…" at bounding box center [146, 303] width 88 height 22
click at [270, 303] on input "button" at bounding box center [262, 303] width 24 height 15
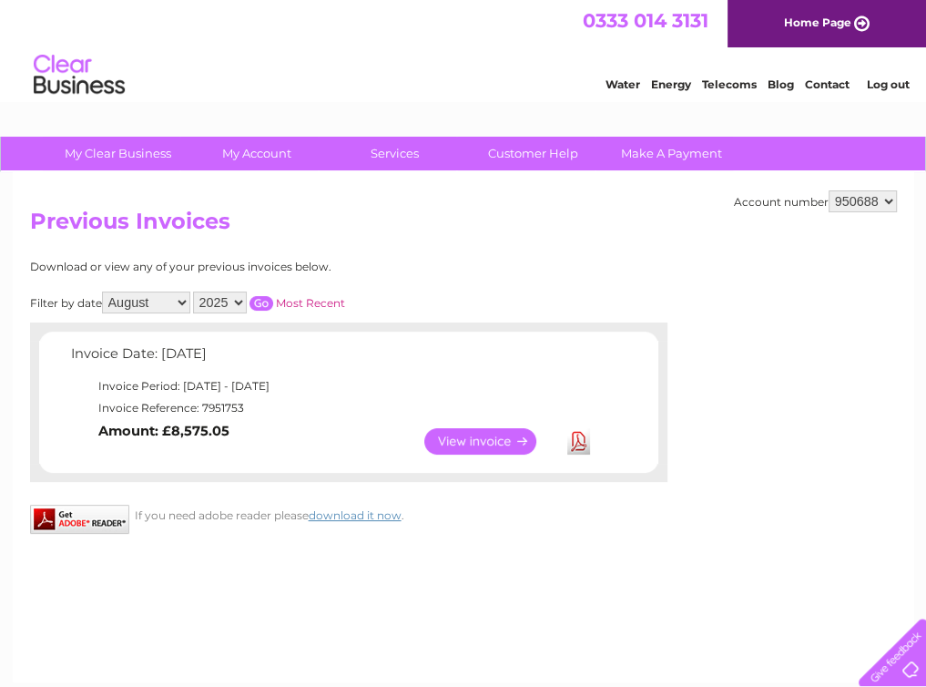
click at [452, 432] on link "View" at bounding box center [492, 441] width 134 height 26
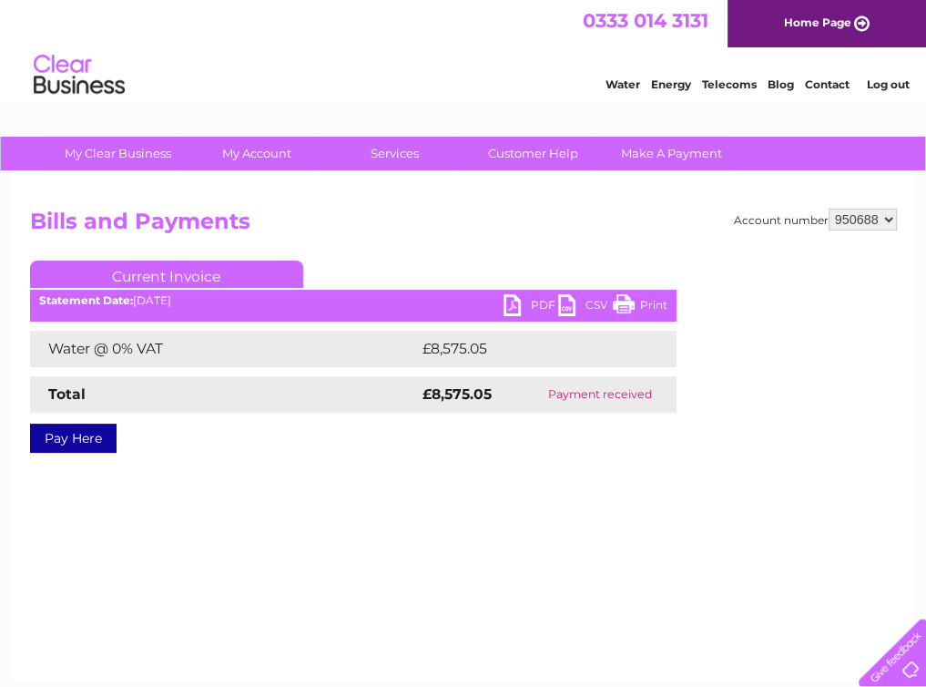
click at [537, 295] on link "PDF" at bounding box center [531, 307] width 55 height 26
